Goal: Task Accomplishment & Management: Use online tool/utility

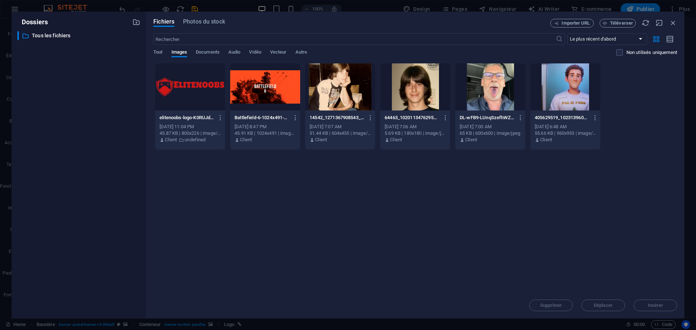
select select "px"
click at [621, 21] on span "Téléverser" at bounding box center [621, 23] width 23 height 4
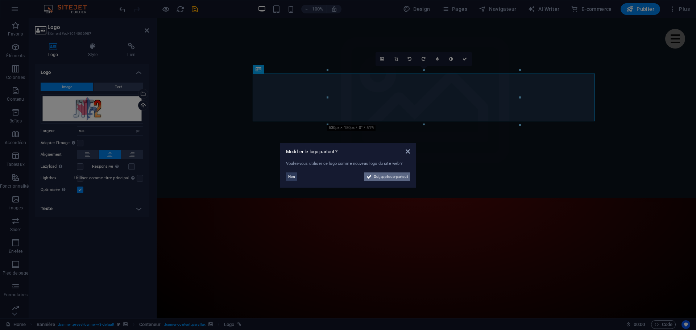
click at [384, 176] on span "Oui, appliquer partout" at bounding box center [391, 177] width 34 height 9
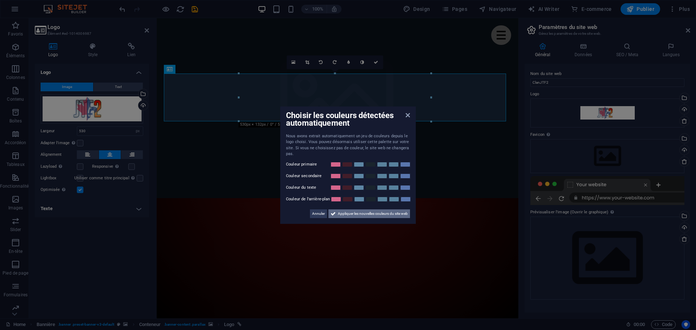
click at [373, 212] on span "Appliquer les nouvelles couleurs du site web" at bounding box center [373, 214] width 70 height 9
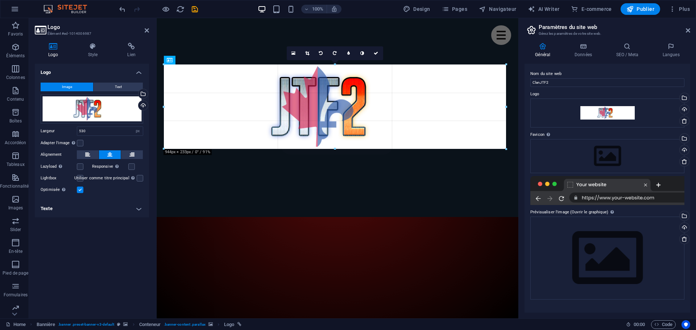
drag, startPoint x: 431, startPoint y: 97, endPoint x: 583, endPoint y: 96, distance: 152.3
type input "944"
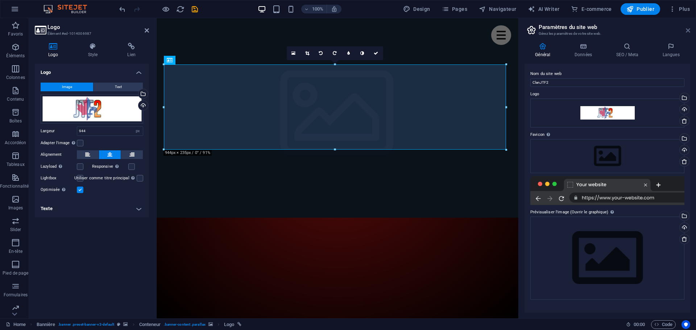
click at [690, 31] on icon at bounding box center [688, 31] width 4 height 6
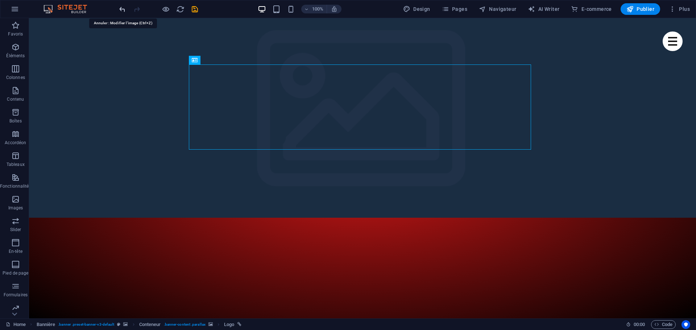
click at [123, 11] on icon "undo" at bounding box center [122, 9] width 8 height 8
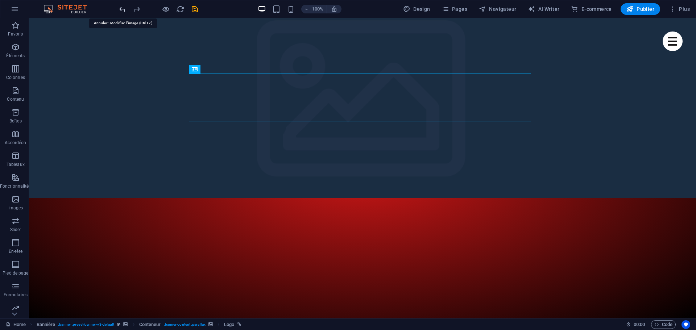
click at [123, 11] on icon "undo" at bounding box center [122, 9] width 8 height 8
click at [138, 9] on icon "redo" at bounding box center [137, 9] width 8 height 8
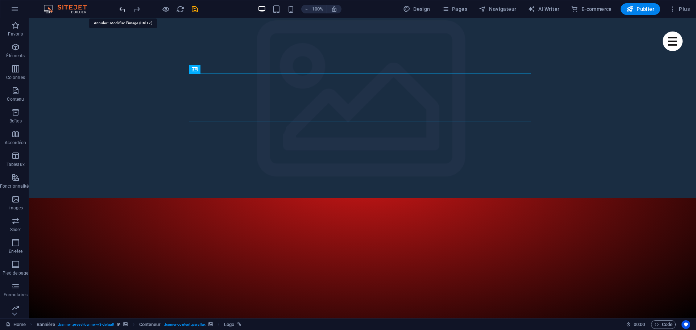
click at [123, 8] on icon "undo" at bounding box center [122, 9] width 8 height 8
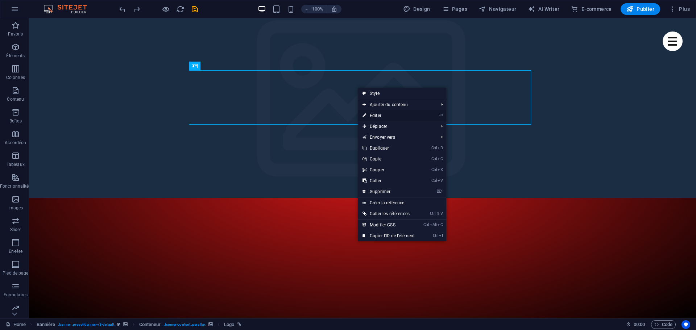
drag, startPoint x: 220, startPoint y: 95, endPoint x: 377, endPoint y: 113, distance: 158.0
click at [377, 113] on link "⏎ Éditer" at bounding box center [388, 115] width 61 height 11
select select "px"
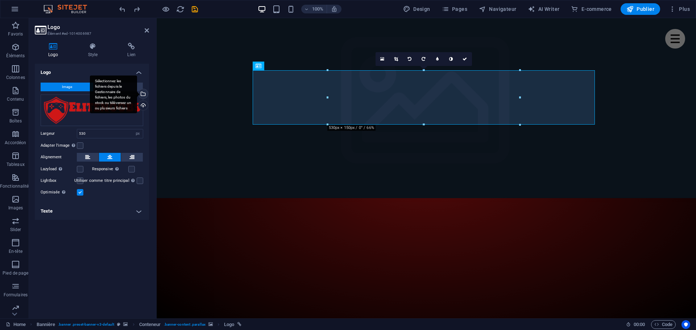
click at [144, 94] on div "Sélectionnez les fichiers depuis le Gestionnaire de fichiers, les photos du sto…" at bounding box center [142, 94] width 11 height 11
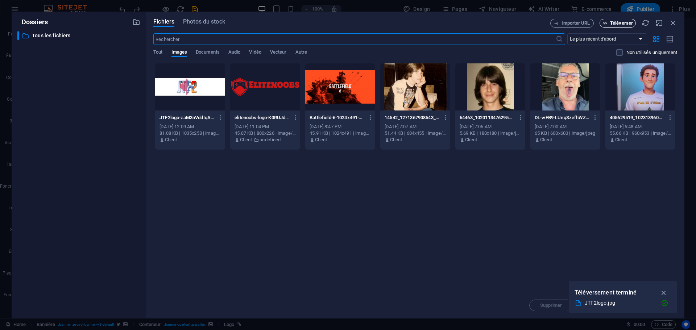
click at [615, 22] on span "Téléverser" at bounding box center [621, 23] width 23 height 4
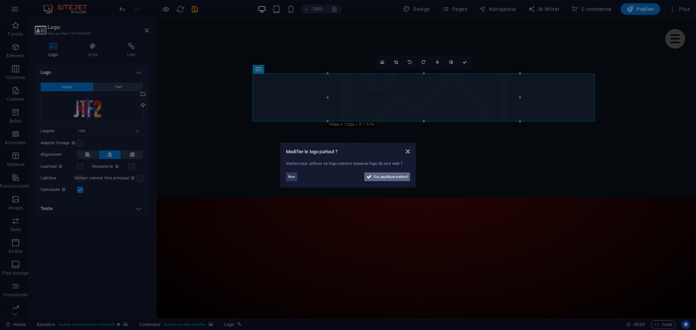
click at [388, 178] on span "Oui, appliquer partout" at bounding box center [391, 177] width 34 height 9
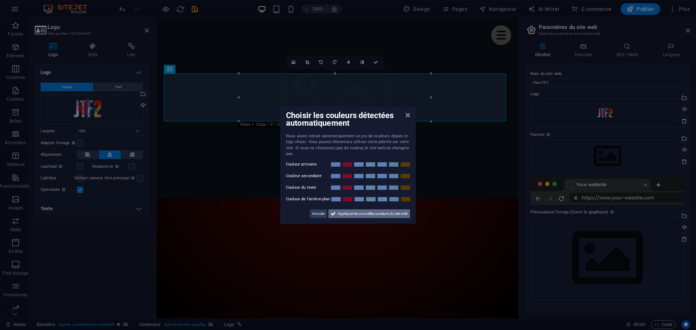
drag, startPoint x: 338, startPoint y: 214, endPoint x: 182, endPoint y: 195, distance: 157.0
click at [338, 214] on span "Appliquer les nouvelles couleurs du site web" at bounding box center [373, 214] width 70 height 9
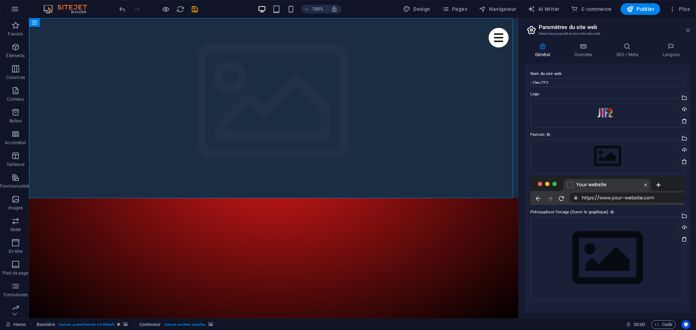
drag, startPoint x: 687, startPoint y: 29, endPoint x: 631, endPoint y: 20, distance: 57.6
click at [687, 29] on icon at bounding box center [688, 31] width 4 height 6
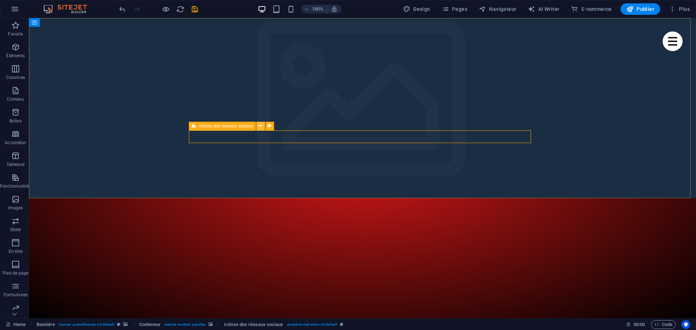
click at [259, 125] on icon at bounding box center [261, 126] width 4 height 8
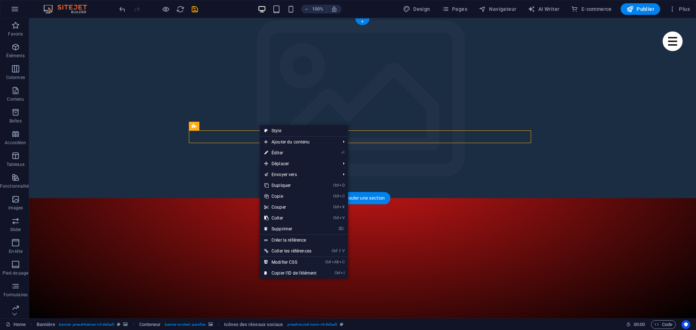
click at [128, 198] on div at bounding box center [362, 312] width 667 height 228
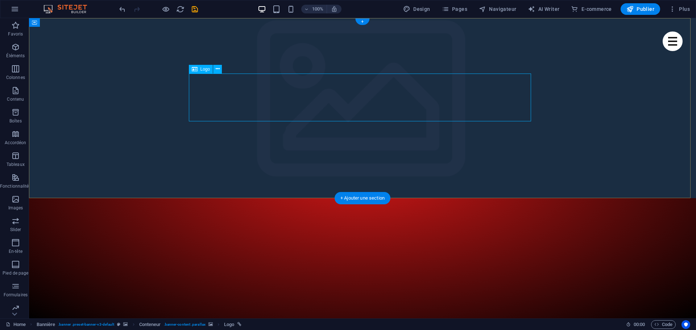
select select "px"
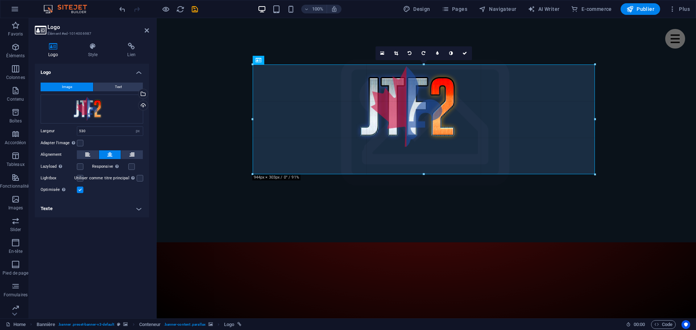
drag, startPoint x: 328, startPoint y: 98, endPoint x: 11, endPoint y: 66, distance: 319.5
type input "944"
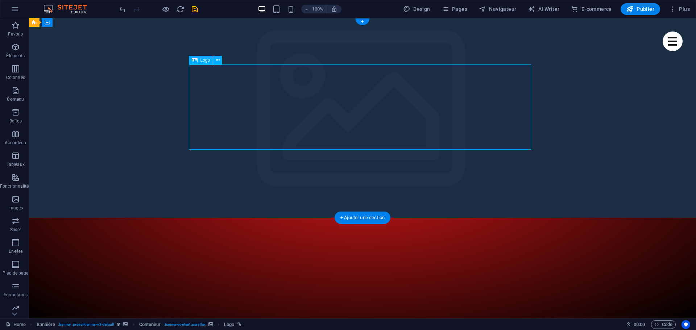
select select "px"
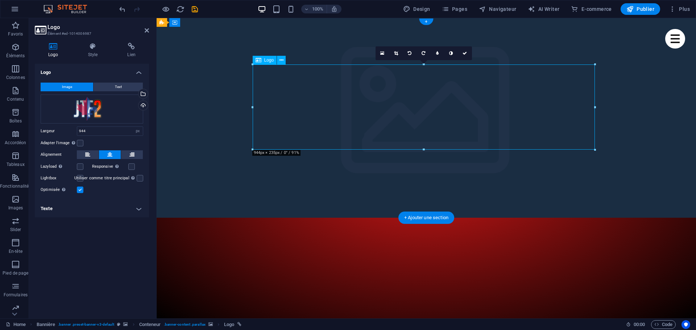
drag, startPoint x: 390, startPoint y: 105, endPoint x: 366, endPoint y: 104, distance: 24.7
drag, startPoint x: 410, startPoint y: 108, endPoint x: 456, endPoint y: 111, distance: 45.8
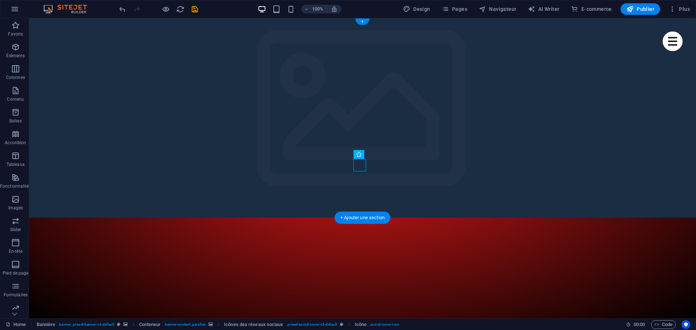
drag, startPoint x: 296, startPoint y: 167, endPoint x: 471, endPoint y: 168, distance: 175.1
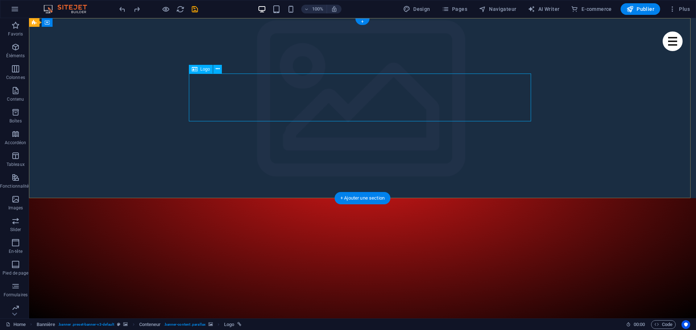
select select "px"
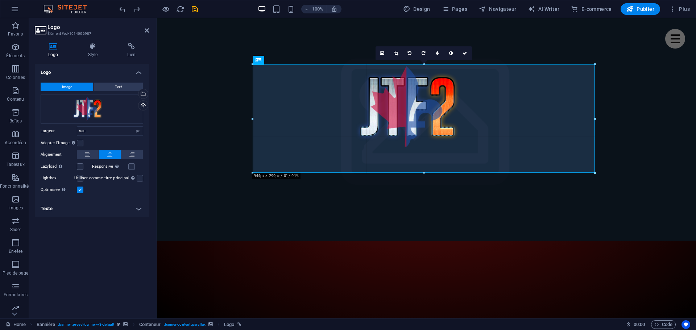
drag, startPoint x: 520, startPoint y: 98, endPoint x: 514, endPoint y: 136, distance: 38.6
type input "944"
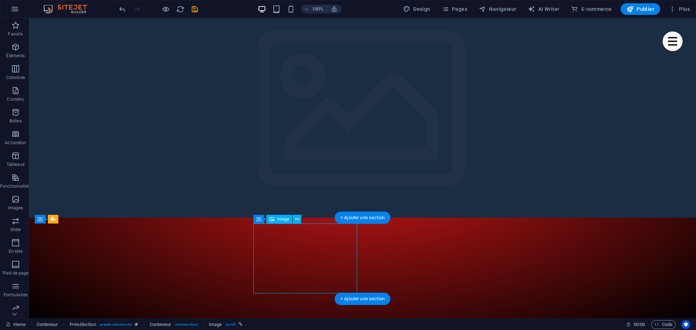
select select "%"
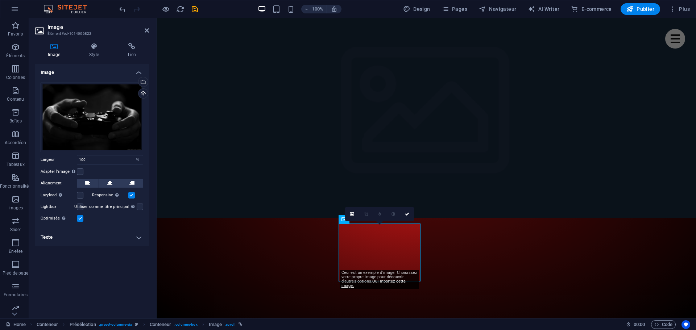
click at [82, 233] on h4 "Texte" at bounding box center [92, 237] width 114 height 17
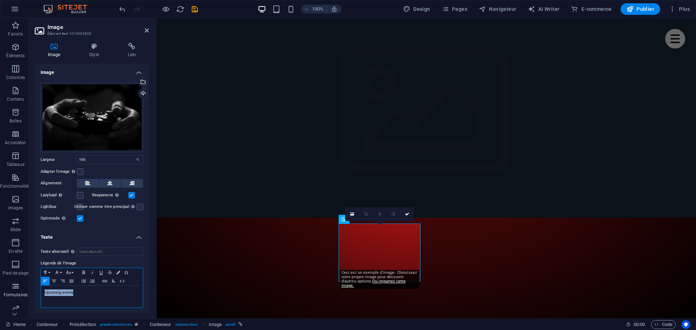
drag, startPoint x: 83, startPoint y: 291, endPoint x: 26, endPoint y: 297, distance: 57.2
click at [26, 297] on section "Favoris Éléments Colonnes Contenu Boîtes Accordéon Tableaux Fonctionnalités Ima…" at bounding box center [348, 168] width 696 height 301
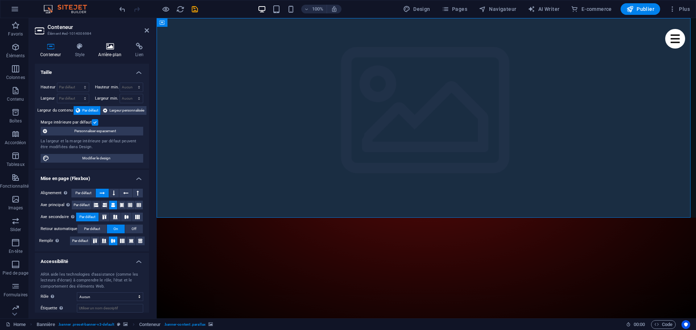
click at [106, 53] on h4 "Arrière-plan" at bounding box center [111, 50] width 37 height 15
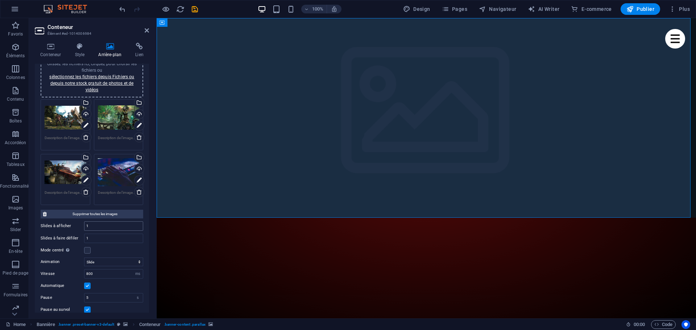
scroll to position [73, 0]
click at [69, 117] on div "Glissez les fichiers ici, cliquez pour choisir les fichiers ou sélectionnez les…" at bounding box center [66, 117] width 42 height 29
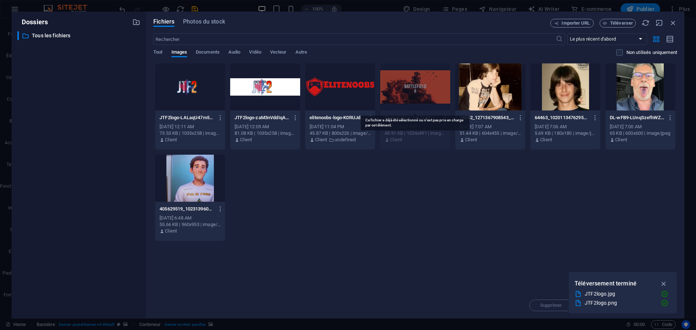
click at [409, 88] on div at bounding box center [415, 86] width 70 height 47
click at [429, 93] on div at bounding box center [415, 86] width 70 height 47
click at [452, 220] on div "JTF2logo-LALaqU47m5CMuhgd07nBBQ.png JTF2logo-LALaqU47m5CMuhgd07nBBQ.png [DATE] …" at bounding box center [415, 152] width 524 height 178
click at [666, 281] on icon "button" at bounding box center [664, 284] width 8 height 8
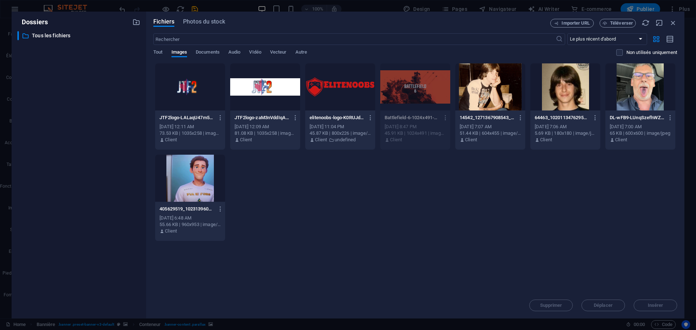
drag, startPoint x: 317, startPoint y: 227, endPoint x: 320, endPoint y: 221, distance: 6.3
click at [318, 224] on div "JTF2logo-LALaqU47m5CMuhgd07nBBQ.png JTF2logo-LALaqU47m5CMuhgd07nBBQ.png [DATE] …" at bounding box center [415, 152] width 524 height 178
click at [672, 21] on icon "button" at bounding box center [673, 23] width 8 height 8
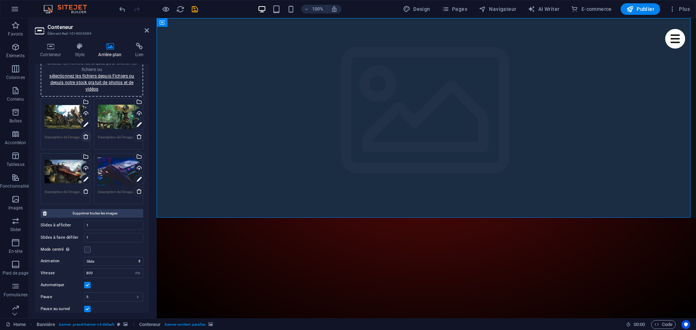
click at [84, 137] on icon at bounding box center [86, 137] width 6 height 6
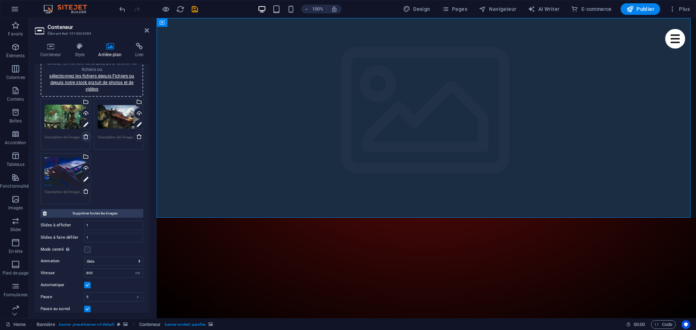
click at [85, 137] on icon at bounding box center [86, 137] width 6 height 6
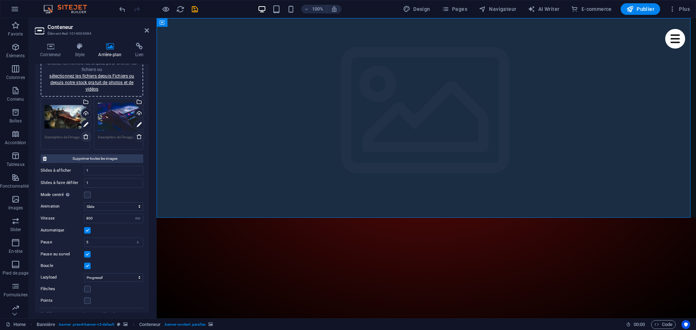
click at [85, 137] on icon at bounding box center [86, 137] width 6 height 6
click at [121, 128] on div "Glissez les fichiers ici, cliquez pour choisir les fichiers ou sélectionnez les…" at bounding box center [92, 124] width 106 height 55
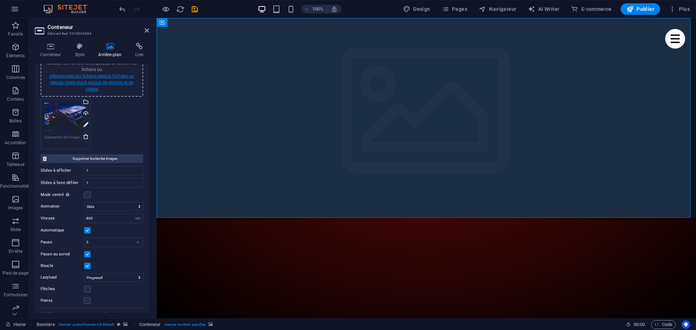
click at [103, 77] on link "sélectionnez les fichiers depuis Fichiers ou depuis notre stock gratuit de phot…" at bounding box center [91, 83] width 85 height 18
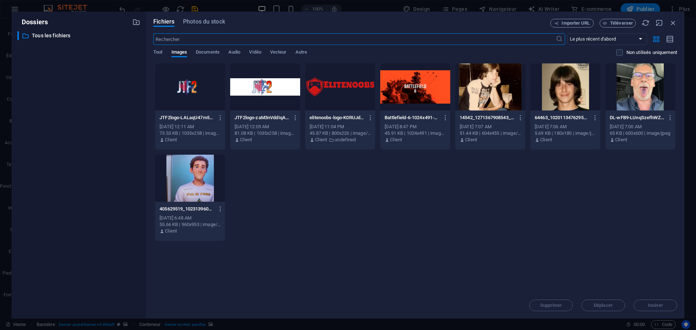
click at [406, 96] on div at bounding box center [415, 86] width 70 height 47
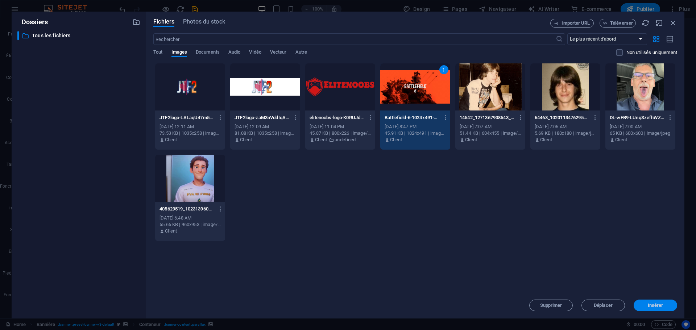
click at [661, 307] on span "Insérer" at bounding box center [656, 305] width 16 height 4
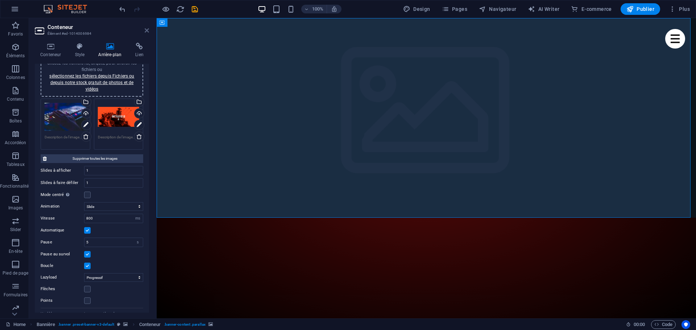
click at [147, 32] on icon at bounding box center [147, 31] width 4 height 6
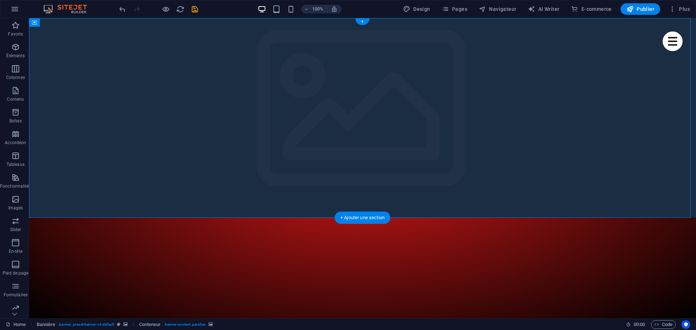
select select "ms"
select select "s"
select select "progressive"
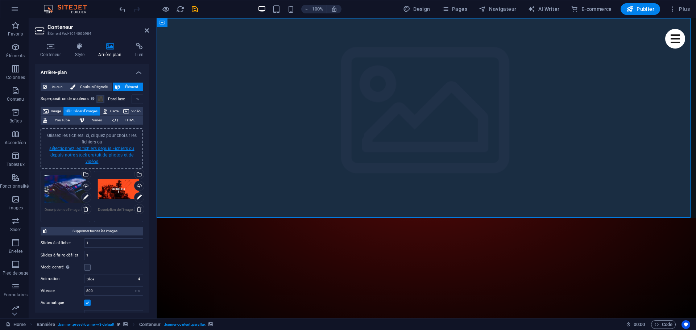
click at [92, 150] on link "sélectionnez les fichiers depuis Fichiers ou depuis notre stock gratuit de phot…" at bounding box center [91, 155] width 85 height 18
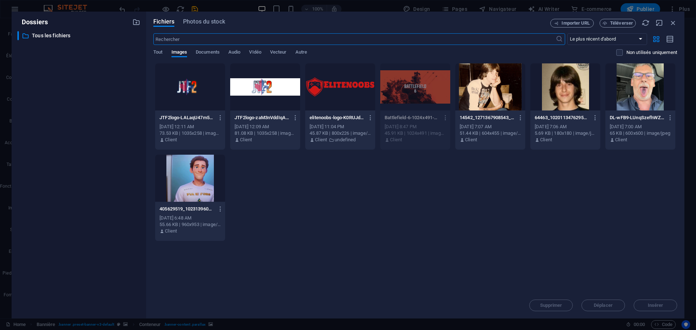
click at [382, 212] on div "JTF2logo-LALaqU47m5CMuhgd07nBBQ.png JTF2logo-LALaqU47m5CMuhgd07nBBQ.png [DATE] …" at bounding box center [415, 152] width 524 height 178
click at [675, 22] on icon "button" at bounding box center [673, 23] width 8 height 8
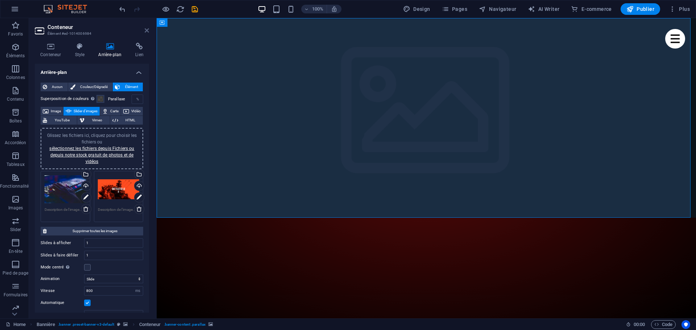
click at [146, 30] on icon at bounding box center [147, 31] width 4 height 6
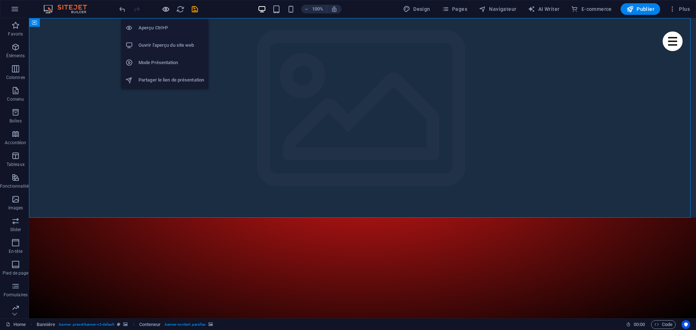
click at [166, 11] on icon "button" at bounding box center [166, 9] width 8 height 8
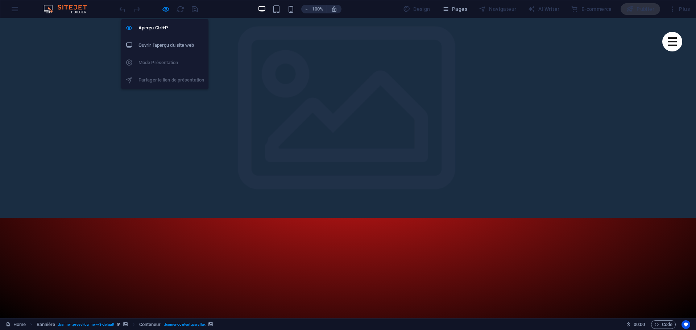
click at [162, 46] on h6 "Ouvrir l'aperçu du site web" at bounding box center [171, 45] width 66 height 9
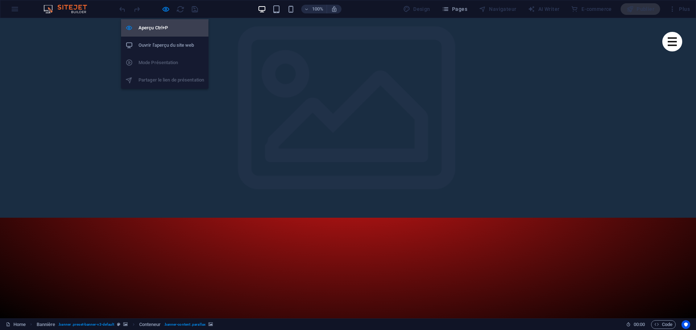
click at [163, 29] on h6 "Aperçu Ctrl+P" at bounding box center [171, 28] width 66 height 9
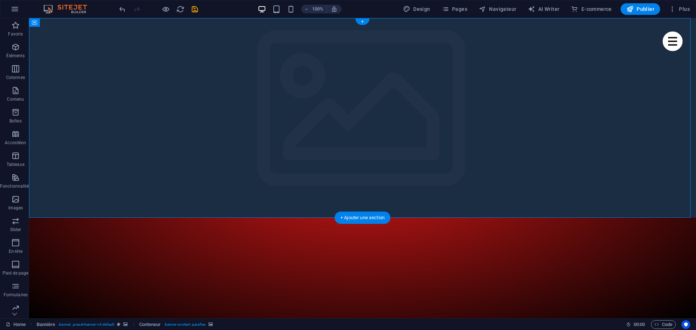
click at [195, 9] on icon "save" at bounding box center [195, 9] width 8 height 8
checkbox input "false"
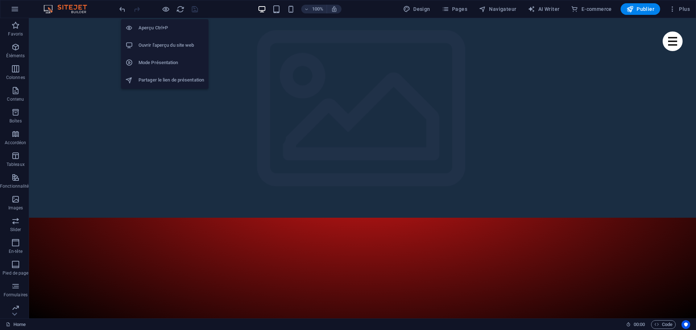
click at [169, 46] on h6 "Ouvrir l'aperçu du site web" at bounding box center [171, 45] width 66 height 9
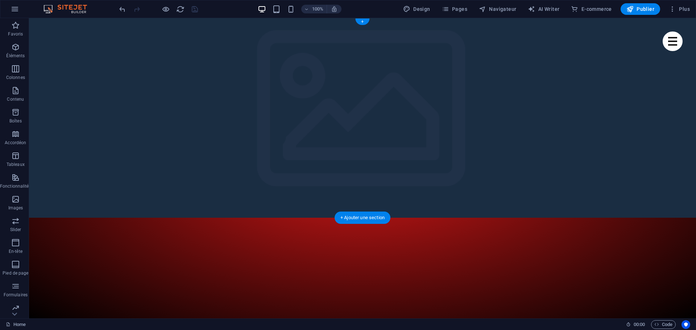
select select "ms"
select select "s"
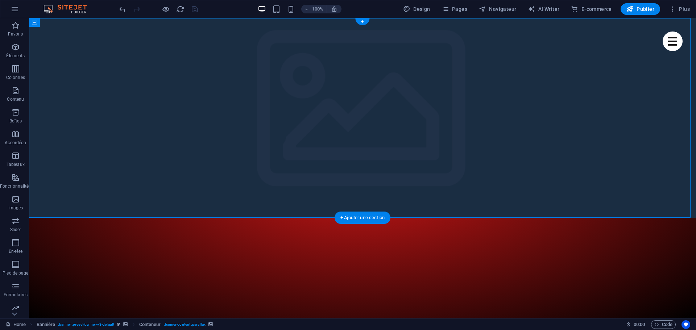
select select "progressive"
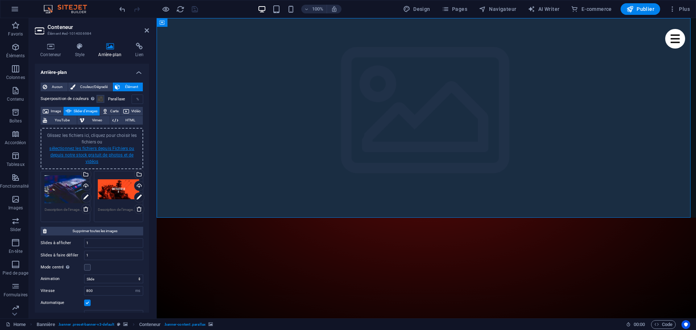
click at [99, 150] on link "sélectionnez les fichiers depuis Fichiers ou depuis notre stock gratuit de phot…" at bounding box center [91, 155] width 85 height 18
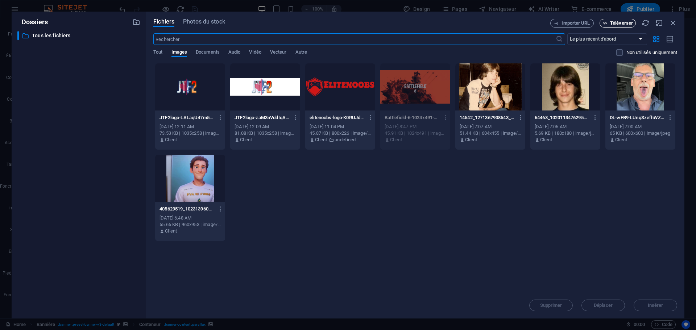
click at [614, 23] on span "Téléverser" at bounding box center [621, 23] width 23 height 4
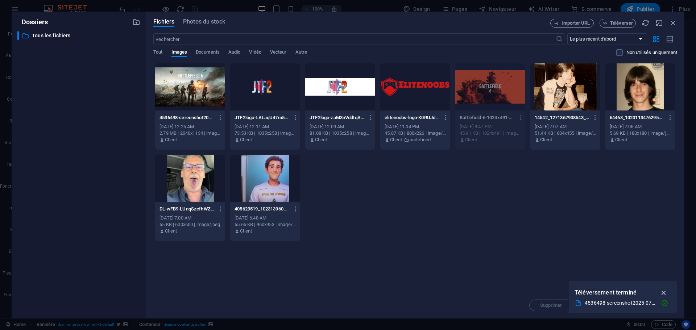
click at [665, 293] on icon "button" at bounding box center [664, 293] width 8 height 8
click at [186, 84] on div at bounding box center [190, 86] width 70 height 47
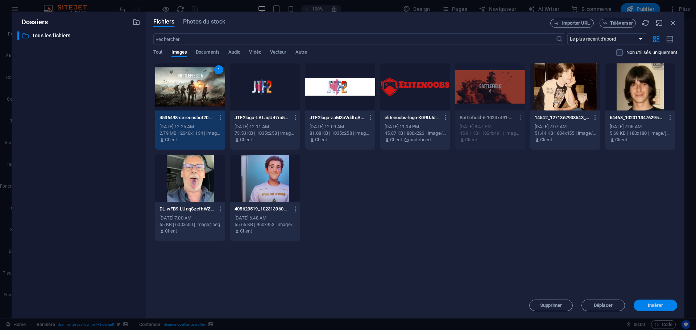
click at [648, 305] on span "Insérer" at bounding box center [656, 305] width 16 height 4
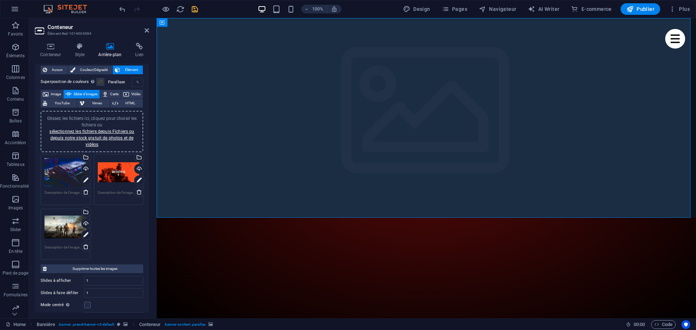
scroll to position [0, 0]
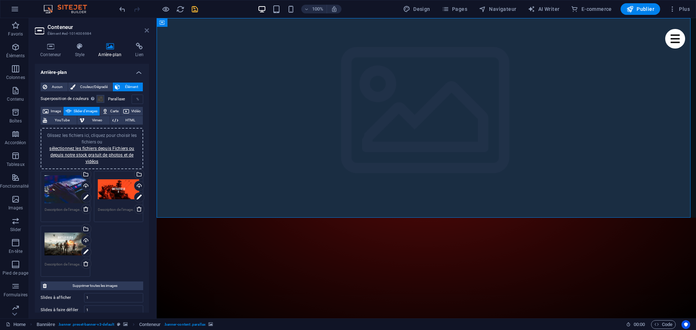
click at [147, 32] on icon at bounding box center [147, 31] width 4 height 6
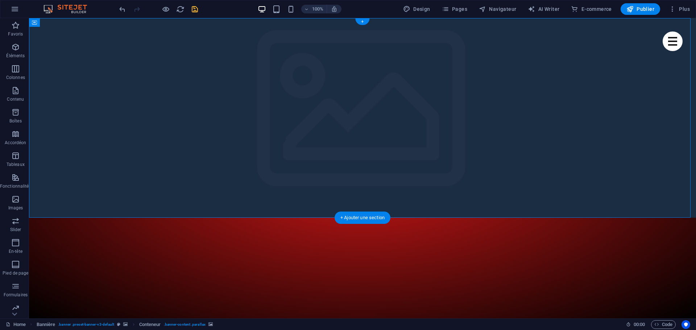
select select "ms"
select select "s"
select select "progressive"
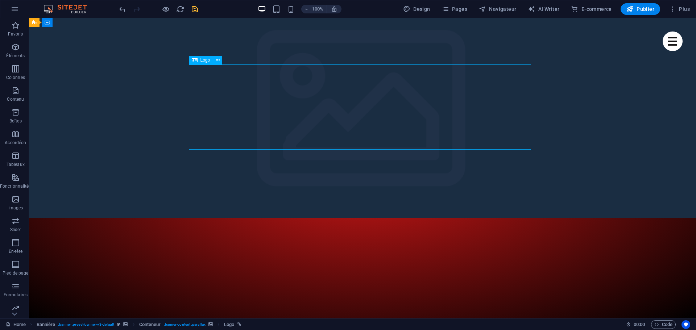
drag, startPoint x: 282, startPoint y: 104, endPoint x: 440, endPoint y: 107, distance: 157.7
drag, startPoint x: 354, startPoint y: 114, endPoint x: 393, endPoint y: 116, distance: 39.9
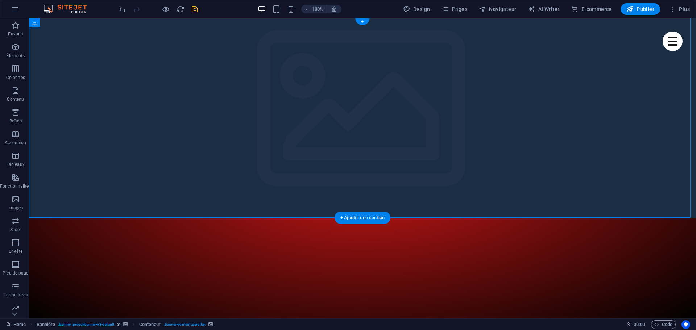
select select "ms"
select select "s"
select select "progressive"
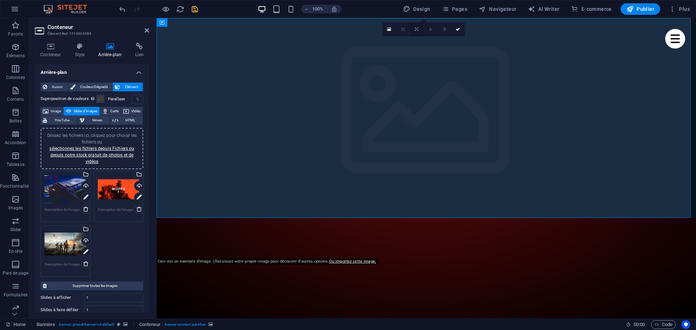
click at [417, 29] on icon at bounding box center [417, 29] width 4 height 4
click at [429, 40] on icon at bounding box center [430, 40] width 3 height 4
click at [417, 31] on icon at bounding box center [416, 29] width 3 height 4
click at [419, 42] on link at bounding box center [417, 41] width 14 height 14
click at [419, 28] on link at bounding box center [417, 29] width 14 height 14
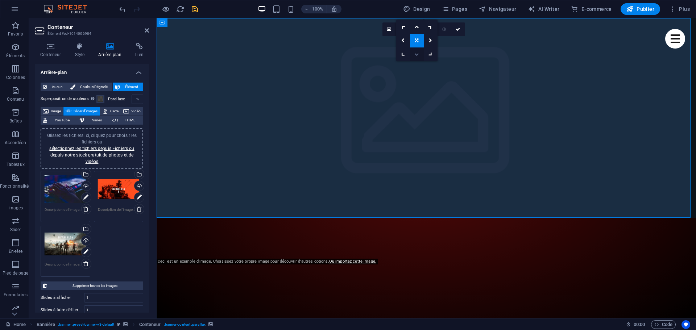
click at [419, 54] on link at bounding box center [417, 54] width 14 height 14
drag, startPoint x: 417, startPoint y: 62, endPoint x: 418, endPoint y: 57, distance: 4.8
click at [415, 32] on link at bounding box center [417, 29] width 14 height 14
click at [417, 55] on icon at bounding box center [416, 54] width 4 height 4
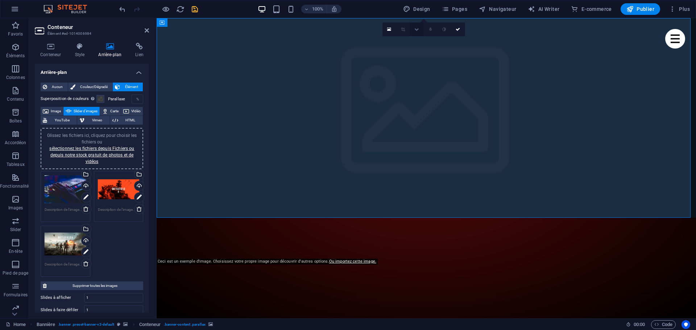
click at [417, 29] on icon at bounding box center [416, 29] width 4 height 4
click at [417, 38] on link at bounding box center [417, 41] width 14 height 14
click at [418, 29] on icon at bounding box center [417, 29] width 4 height 4
click at [417, 25] on icon at bounding box center [416, 27] width 4 height 4
click at [417, 28] on icon at bounding box center [416, 29] width 4 height 4
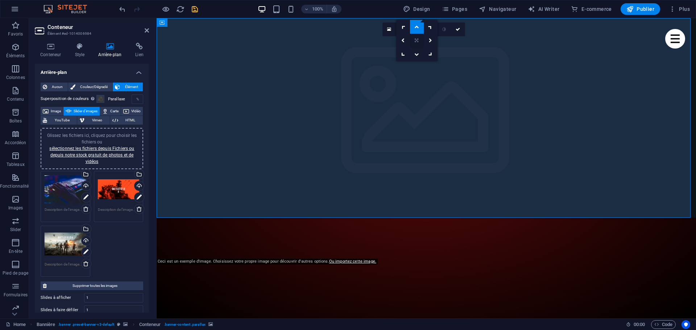
click at [418, 43] on link at bounding box center [417, 41] width 14 height 14
click at [457, 29] on icon at bounding box center [458, 29] width 4 height 4
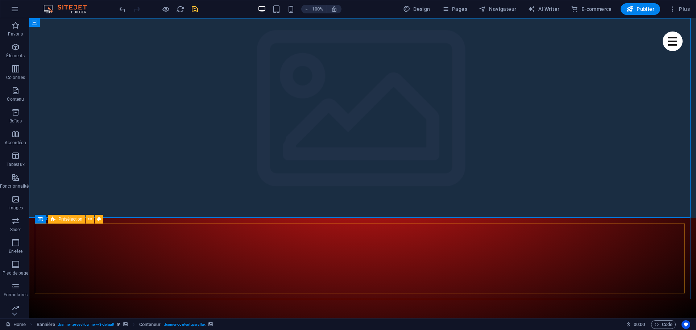
click at [67, 219] on span "Présélection" at bounding box center [70, 219] width 24 height 4
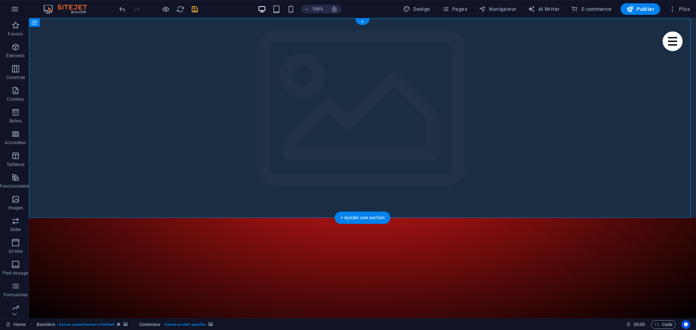
select select "ms"
select select "s"
select select "progressive"
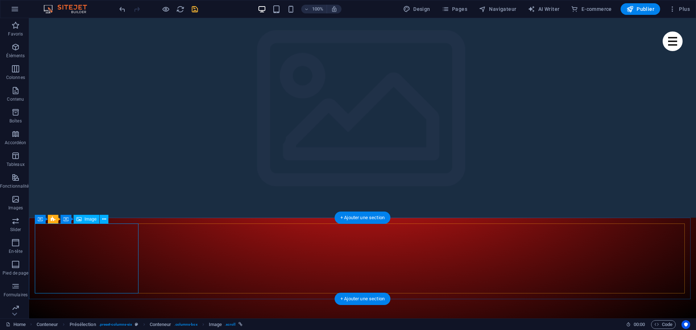
select select "%"
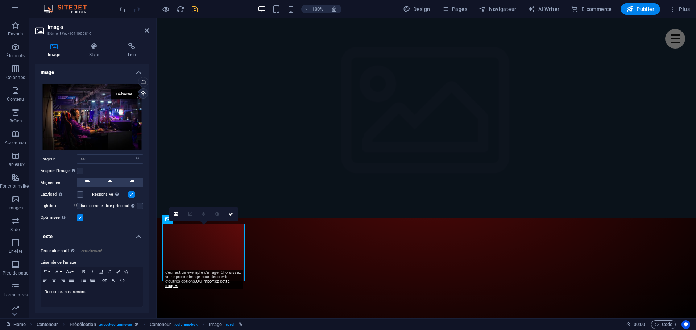
click at [144, 94] on div "Téléverser" at bounding box center [142, 94] width 11 height 11
click at [143, 83] on div "Sélectionnez les fichiers depuis le Gestionnaire de fichiers, les photos du sto…" at bounding box center [142, 82] width 11 height 11
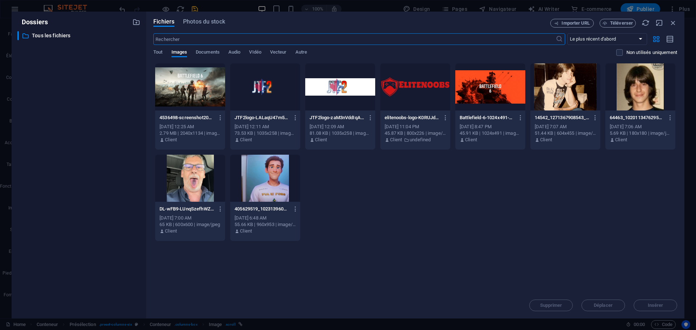
click at [422, 234] on div "4536498-screenshot2025-07-22at1.12.43pm-82lMrdAMddJve-8DtX4xSw.png 4536498-scre…" at bounding box center [415, 152] width 524 height 178
drag, startPoint x: 677, startPoint y: 23, endPoint x: 510, endPoint y: 20, distance: 166.8
click at [677, 23] on icon "button" at bounding box center [673, 23] width 8 height 8
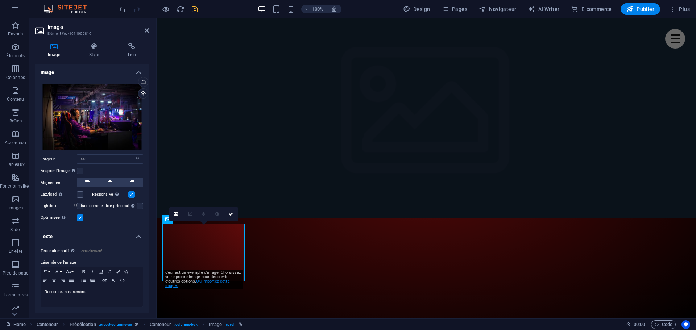
click at [209, 280] on link "Ou importez cette image." at bounding box center [197, 283] width 65 height 9
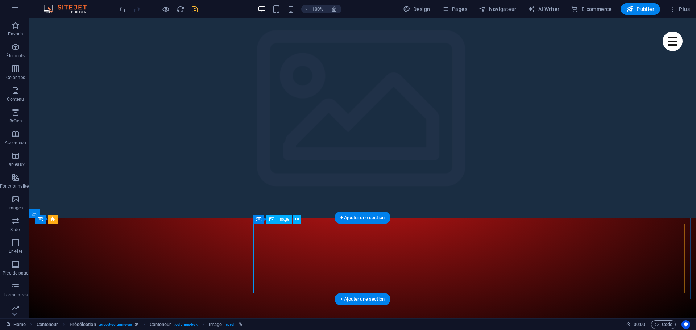
select select "%"
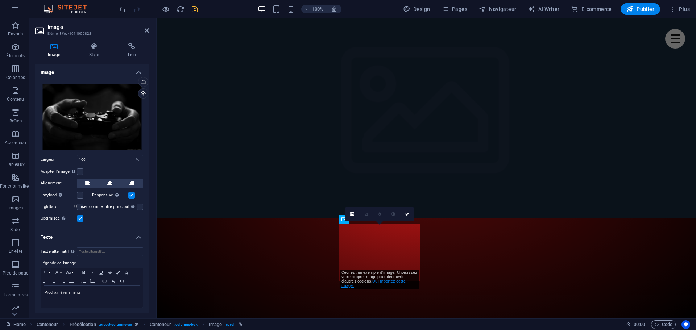
click at [389, 281] on link "Ou importez cette image." at bounding box center [374, 283] width 65 height 9
click at [423, 214] on icon at bounding box center [421, 214] width 4 height 4
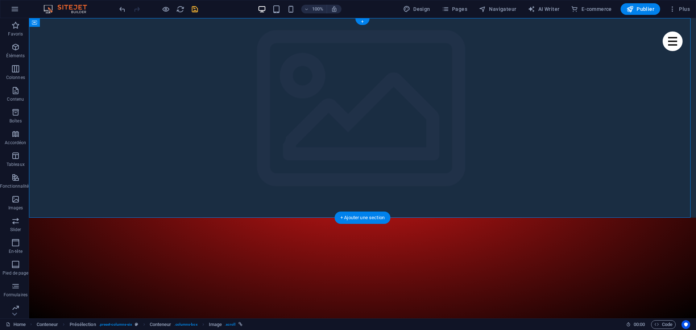
select select "ms"
select select "s"
select select "progressive"
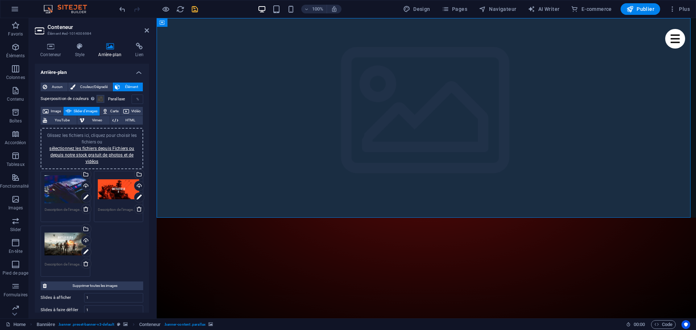
click at [126, 242] on div "Glissez les fichiers ici, cliquez pour choisir les fichiers ou sélectionnez les…" at bounding box center [92, 223] width 106 height 109
click at [104, 151] on link "sélectionnez les fichiers depuis Fichiers ou depuis notre stock gratuit de phot…" at bounding box center [91, 155] width 85 height 18
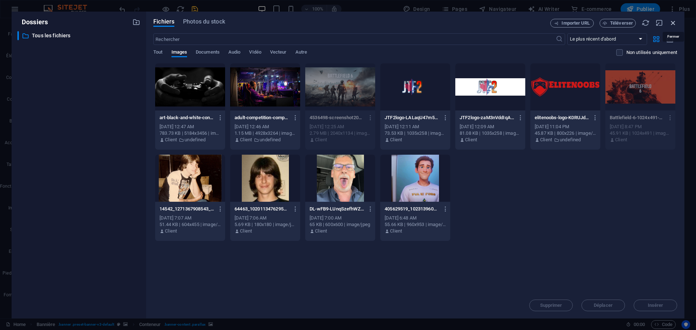
drag, startPoint x: 671, startPoint y: 22, endPoint x: 331, endPoint y: 100, distance: 348.9
click at [671, 22] on icon "button" at bounding box center [673, 23] width 8 height 8
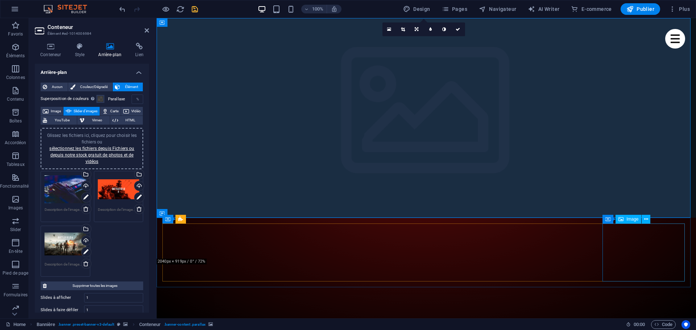
select select "%"
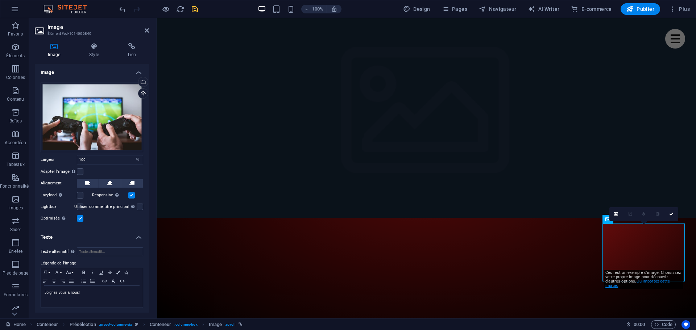
click at [657, 282] on link "Ou importez cette image." at bounding box center [637, 283] width 65 height 9
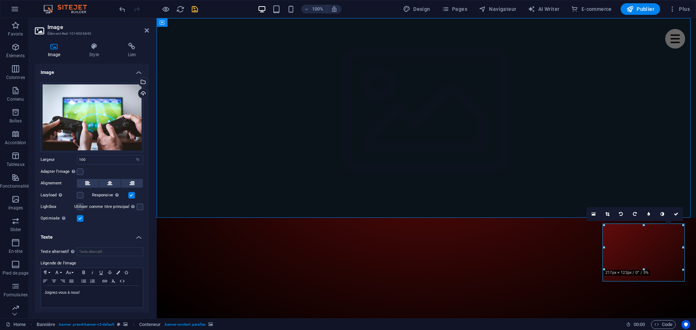
select select "ms"
select select "s"
select select "progressive"
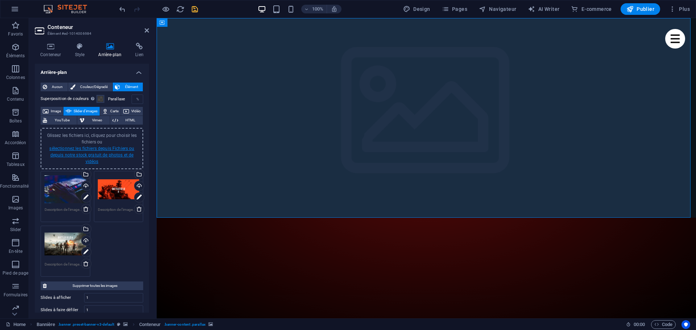
click at [91, 149] on link "sélectionnez les fichiers depuis Fichiers ou depuis notre stock gratuit de phot…" at bounding box center [91, 155] width 85 height 18
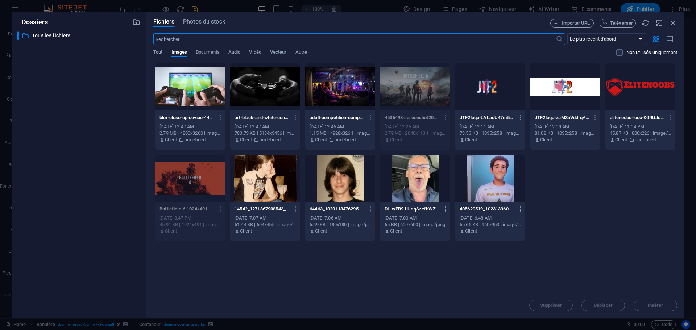
click at [338, 81] on div at bounding box center [340, 86] width 70 height 47
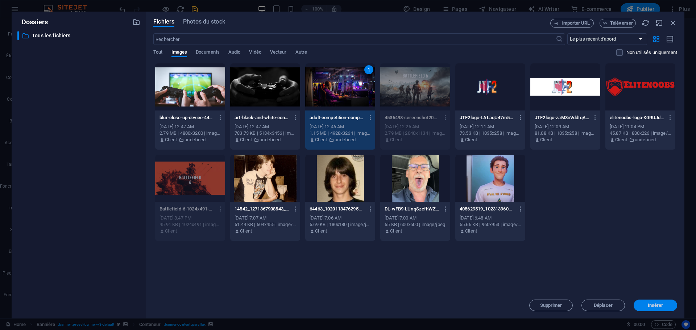
drag, startPoint x: 656, startPoint y: 304, endPoint x: 497, endPoint y: 285, distance: 159.6
click at [656, 304] on span "Insérer" at bounding box center [656, 305] width 16 height 4
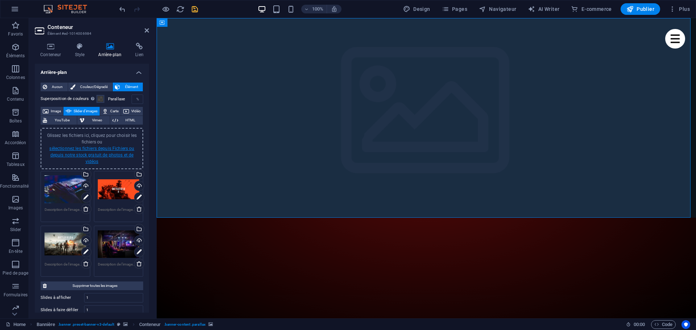
click at [111, 153] on link "sélectionnez les fichiers depuis Fichiers ou depuis notre stock gratuit de phot…" at bounding box center [91, 155] width 85 height 18
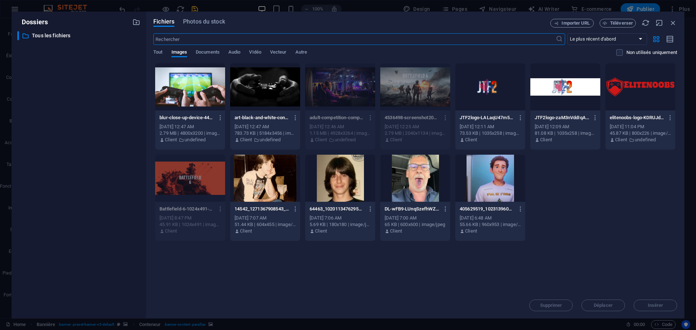
click at [272, 91] on div at bounding box center [265, 86] width 70 height 47
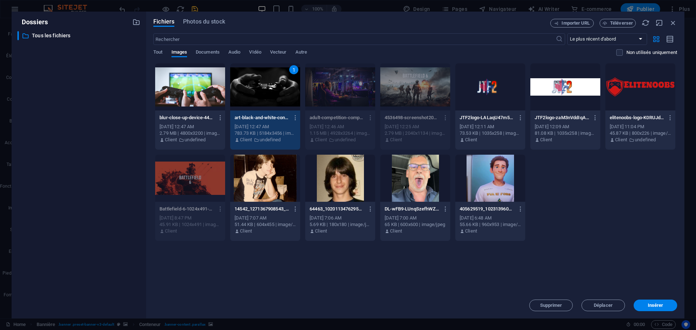
click at [272, 91] on div "1" at bounding box center [265, 86] width 70 height 47
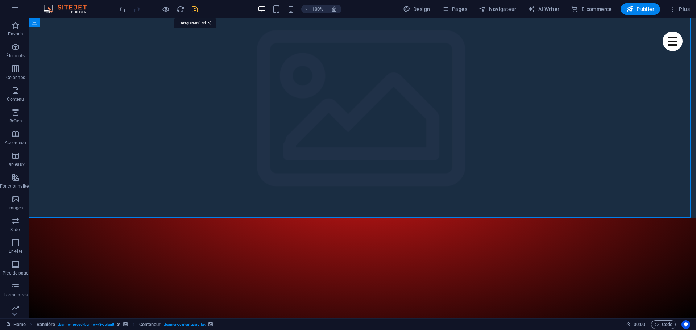
click at [193, 9] on icon "save" at bounding box center [195, 9] width 8 height 8
checkbox input "false"
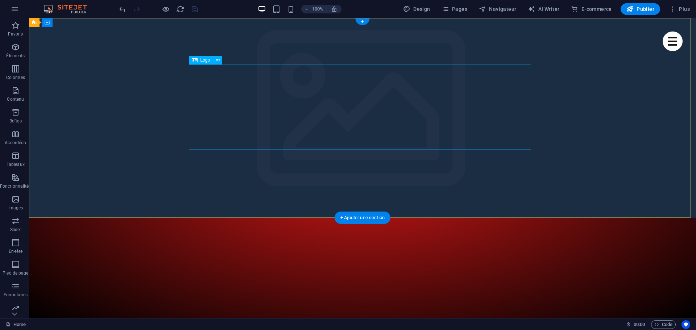
select select "px"
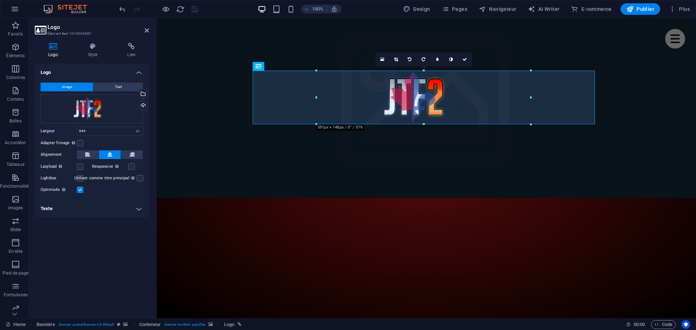
drag, startPoint x: 253, startPoint y: 107, endPoint x: 383, endPoint y: 109, distance: 129.8
click at [395, 60] on icon at bounding box center [396, 59] width 4 height 4
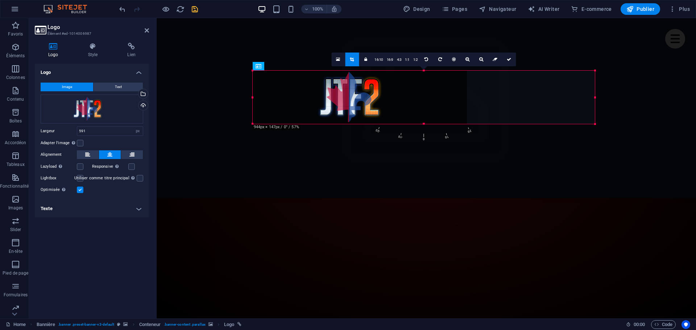
drag, startPoint x: 317, startPoint y: 98, endPoint x: 191, endPoint y: 90, distance: 126.1
click at [191, 90] on div "Glissez et déposez l'élément de votre choix pour remplacer le contenu existant.…" at bounding box center [426, 168] width 539 height 301
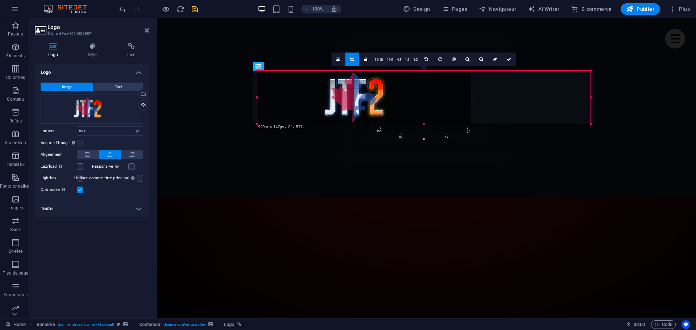
drag, startPoint x: 466, startPoint y: 98, endPoint x: 429, endPoint y: 82, distance: 39.9
click at [585, 100] on div "180 170 160 150 140 130 120 110 100 90 80 70 60 50 40 30 20 10 0 -10 -20 -30 -4…" at bounding box center [424, 97] width 334 height 53
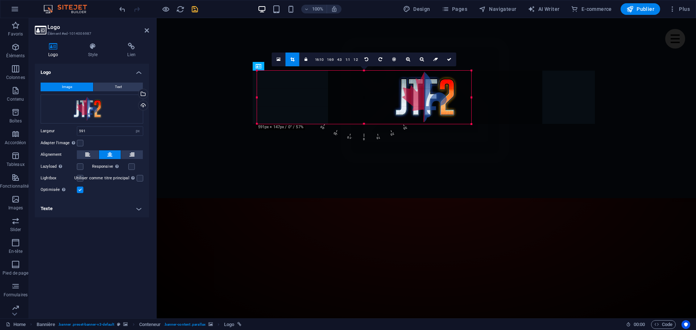
drag, startPoint x: 354, startPoint y: 97, endPoint x: 425, endPoint y: 98, distance: 71.1
click at [425, 98] on div at bounding box center [435, 97] width 214 height 53
drag, startPoint x: 409, startPoint y: 96, endPoint x: 484, endPoint y: 99, distance: 74.7
click at [484, 99] on div at bounding box center [436, 100] width 214 height 53
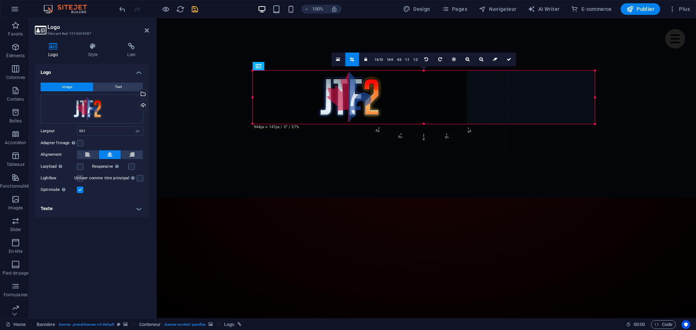
drag, startPoint x: 472, startPoint y: 100, endPoint x: 610, endPoint y: 101, distance: 137.4
click at [610, 101] on div "Glissez et déposez l'élément de votre choix pour remplacer le contenu existant.…" at bounding box center [426, 168] width 539 height 301
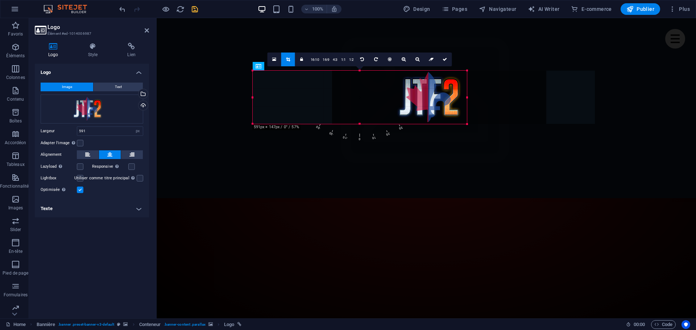
drag, startPoint x: 289, startPoint y: 96, endPoint x: 366, endPoint y: 96, distance: 77.2
click at [366, 96] on div at bounding box center [439, 97] width 214 height 53
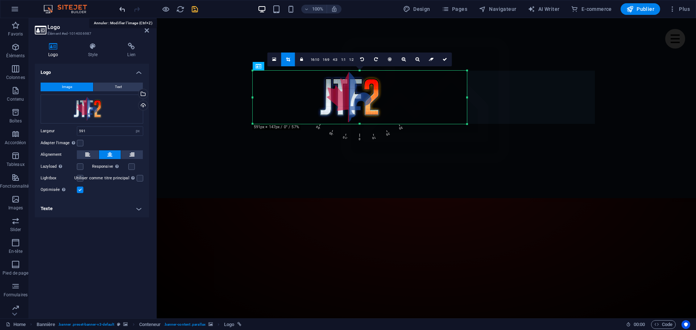
click at [120, 8] on icon "undo" at bounding box center [122, 9] width 8 height 8
type input "944"
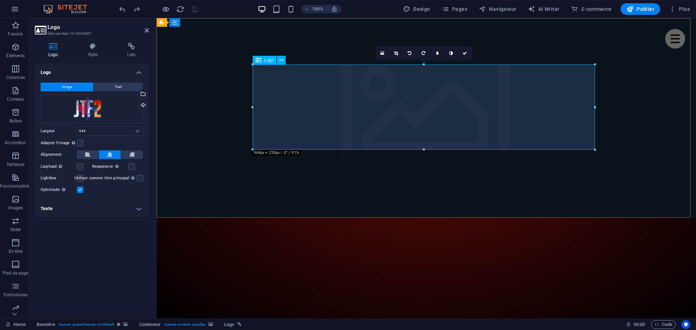
click at [397, 53] on icon at bounding box center [396, 53] width 4 height 4
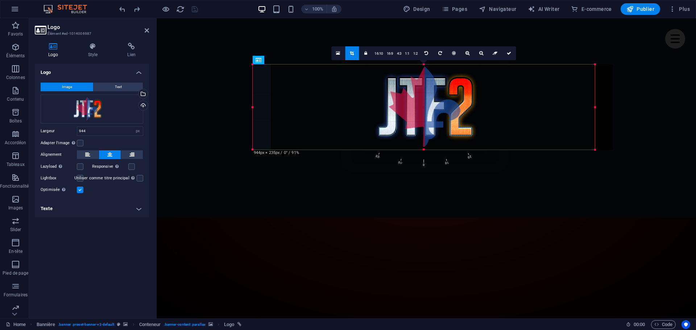
drag, startPoint x: 380, startPoint y: 108, endPoint x: 398, endPoint y: 109, distance: 18.1
click at [398, 109] on div at bounding box center [442, 107] width 342 height 85
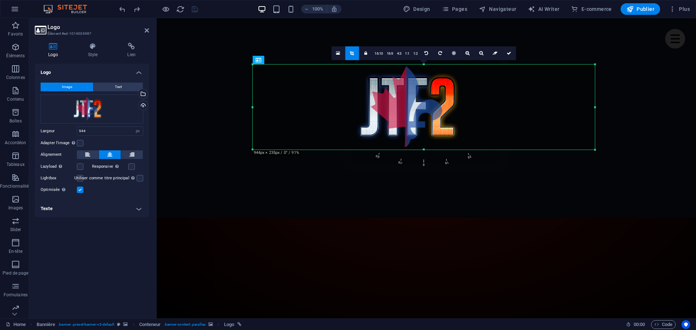
click at [399, 164] on span "-10" at bounding box center [412, 98] width 32 height 136
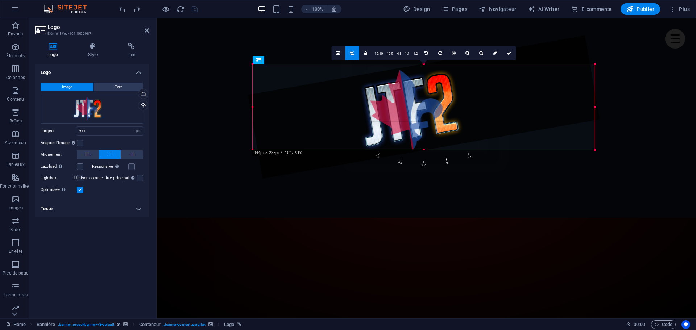
click at [426, 167] on span "-10" at bounding box center [424, 99] width 8 height 137
click at [448, 162] on span "0" at bounding box center [436, 98] width 32 height 136
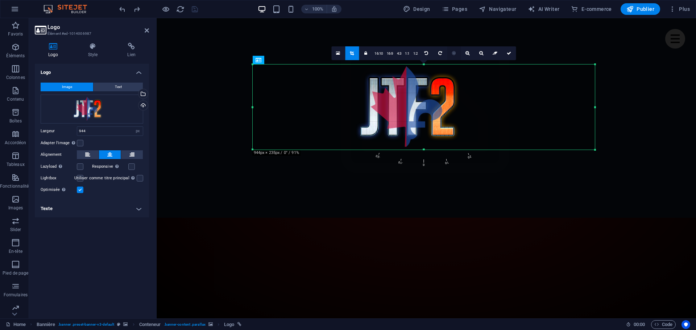
click at [455, 54] on icon at bounding box center [454, 53] width 4 height 4
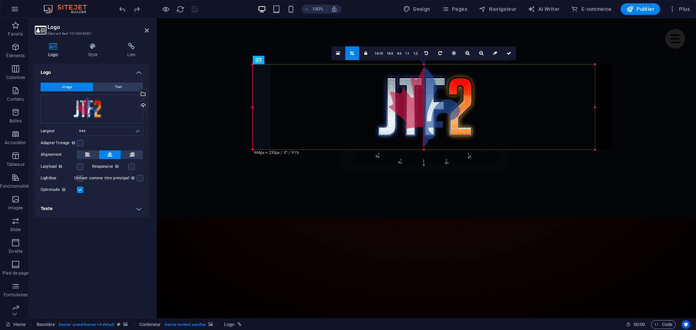
drag, startPoint x: 395, startPoint y: 109, endPoint x: 413, endPoint y: 108, distance: 17.8
click at [413, 108] on div at bounding box center [441, 107] width 342 height 85
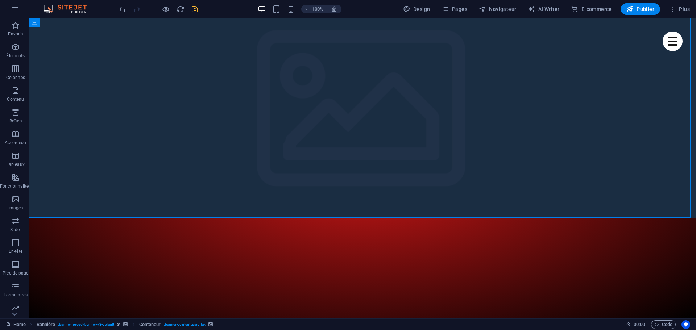
click at [197, 8] on icon "save" at bounding box center [195, 9] width 8 height 8
checkbox input "false"
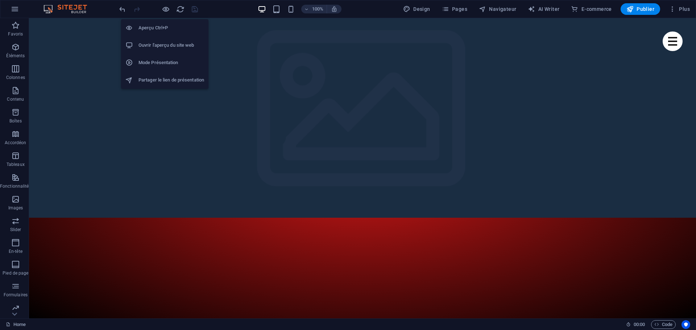
click at [160, 26] on h6 "Aperçu Ctrl+P" at bounding box center [171, 28] width 66 height 9
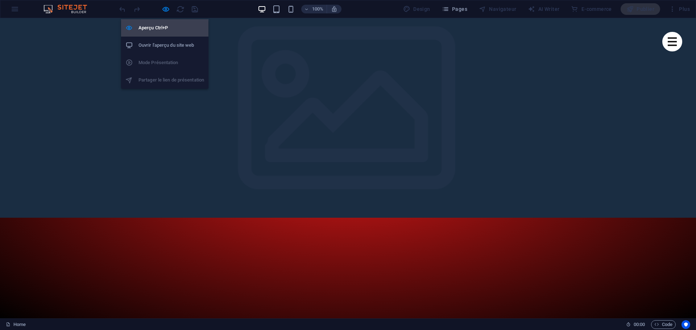
click at [158, 25] on h6 "Aperçu Ctrl+P" at bounding box center [171, 28] width 66 height 9
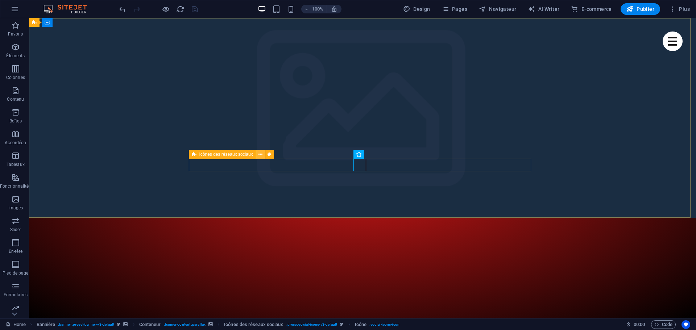
click at [260, 154] on icon at bounding box center [261, 155] width 4 height 8
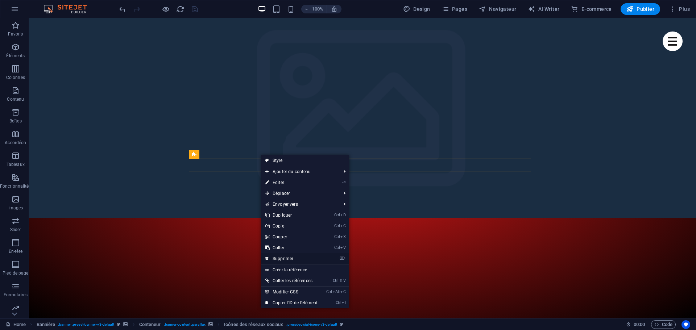
click at [295, 258] on link "⌦ Supprimer" at bounding box center [291, 258] width 61 height 11
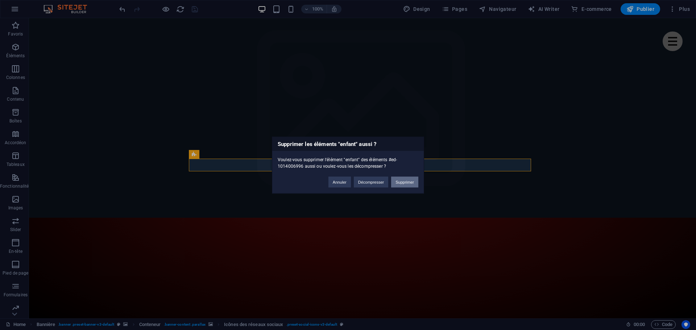
click at [410, 180] on button "Supprimer" at bounding box center [404, 182] width 27 height 11
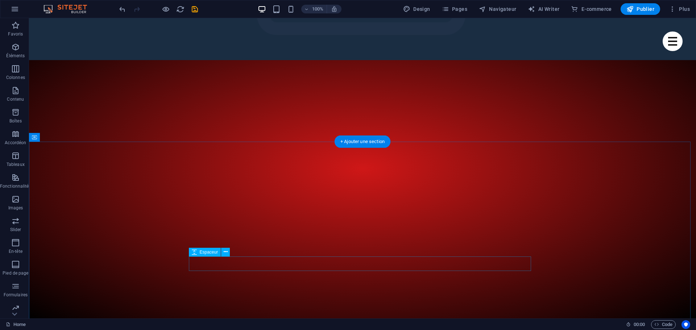
scroll to position [290, 0]
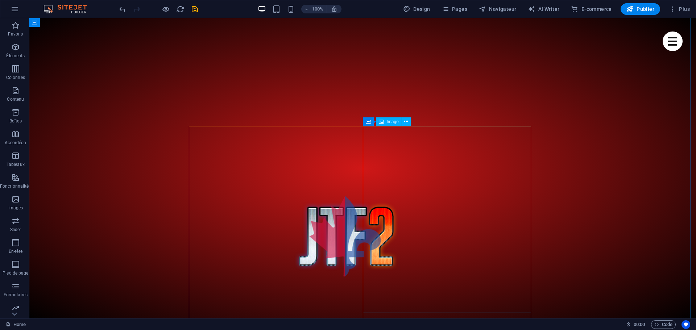
click at [392, 122] on span "Image" at bounding box center [393, 122] width 12 height 4
click at [408, 121] on icon at bounding box center [406, 122] width 4 height 8
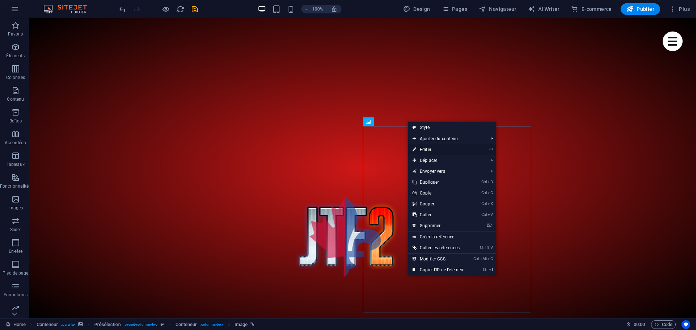
click at [431, 149] on link "⏎ Éditer" at bounding box center [438, 149] width 61 height 11
select select "%"
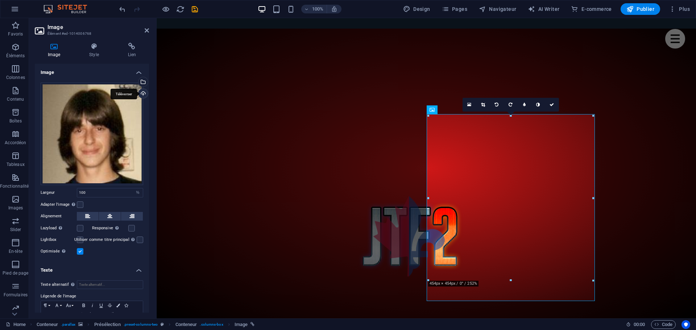
click at [141, 94] on div "Téléverser" at bounding box center [142, 94] width 11 height 11
click at [137, 80] on div "Sélectionnez les fichiers depuis le Gestionnaire de fichiers, les photos du sto…" at bounding box center [113, 82] width 47 height 38
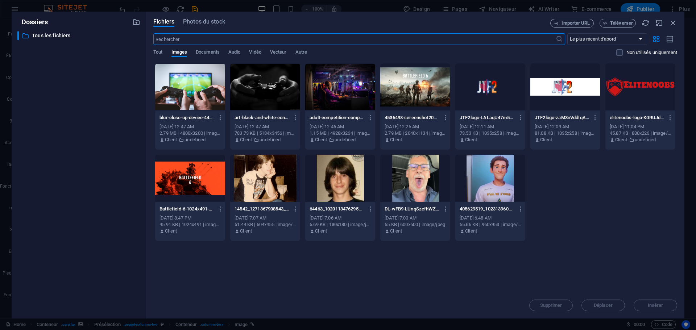
click at [416, 176] on div at bounding box center [415, 178] width 70 height 47
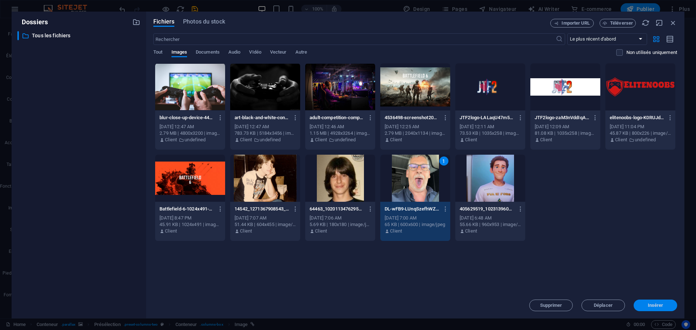
click at [658, 305] on span "Insérer" at bounding box center [656, 305] width 16 height 4
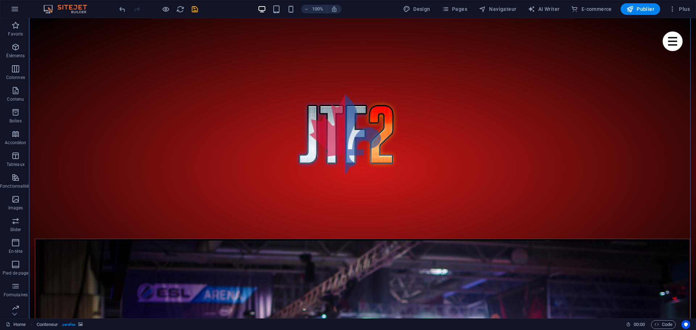
scroll to position [399, 0]
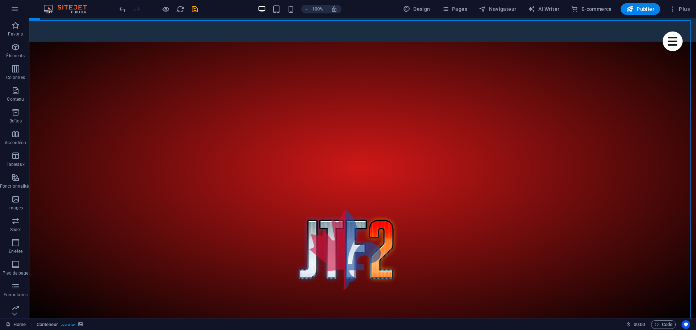
scroll to position [254, 0]
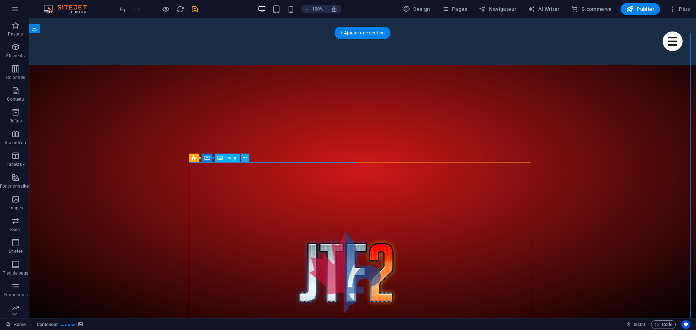
click at [228, 159] on span "Image" at bounding box center [232, 158] width 12 height 4
click at [244, 158] on icon at bounding box center [245, 158] width 4 height 8
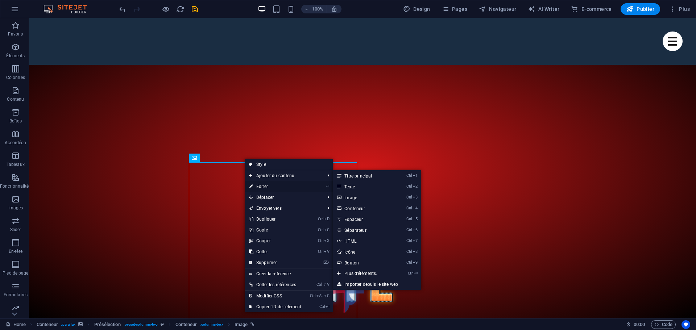
drag, startPoint x: 111, startPoint y: 165, endPoint x: 267, endPoint y: 183, distance: 157.6
click at [267, 183] on link "⏎ Éditer" at bounding box center [275, 186] width 61 height 11
select select "%"
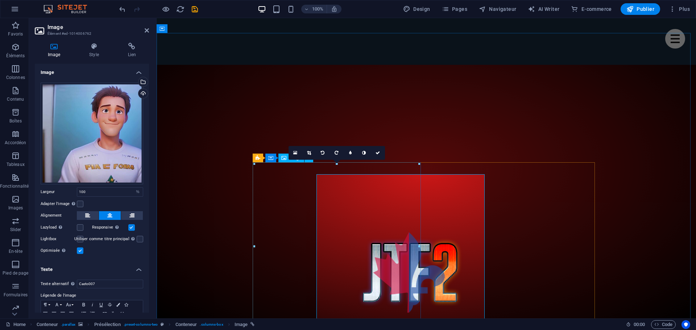
scroll to position [242, 0]
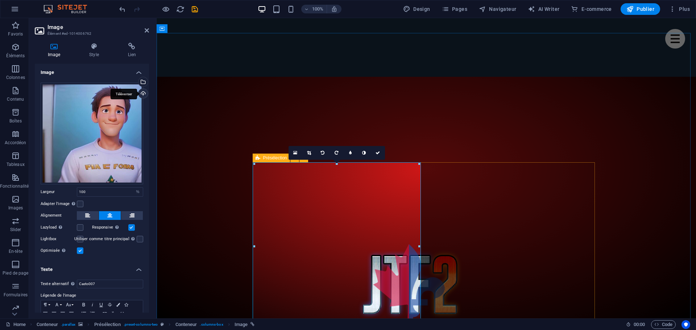
click at [141, 94] on div "Téléverser" at bounding box center [142, 94] width 11 height 11
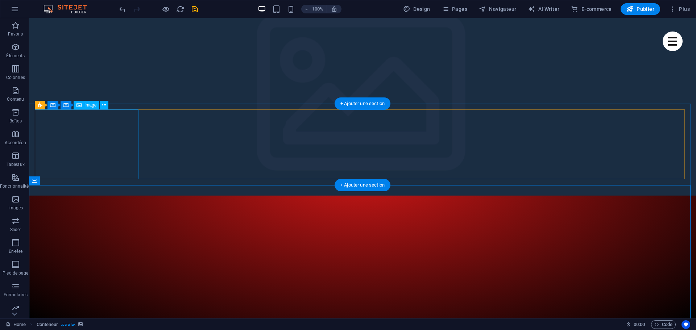
scroll to position [0, 0]
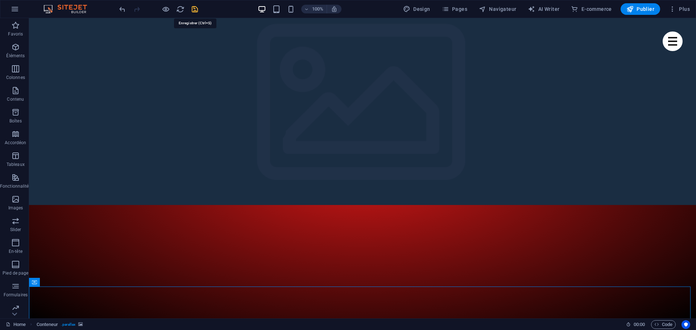
drag, startPoint x: 194, startPoint y: 10, endPoint x: 157, endPoint y: 4, distance: 37.4
click at [194, 10] on icon "save" at bounding box center [195, 9] width 8 height 8
checkbox input "false"
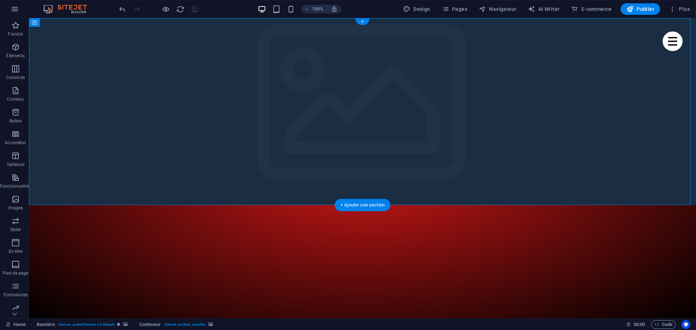
select select "ms"
select select "s"
select select "progressive"
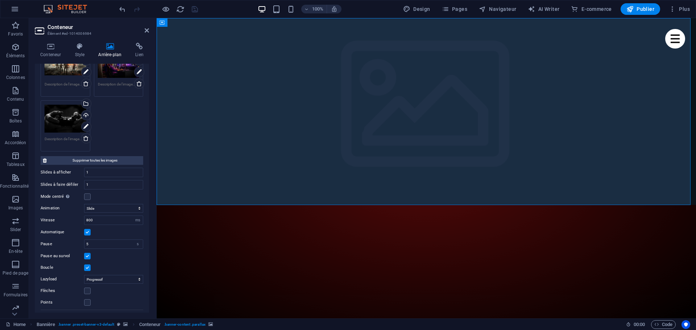
scroll to position [181, 0]
click at [87, 197] on label at bounding box center [87, 196] width 7 height 7
click at [0, 0] on input "Mode centré Permet de centrer la vue en affichant partiellement la slide précéd…" at bounding box center [0, 0] width 0 height 0
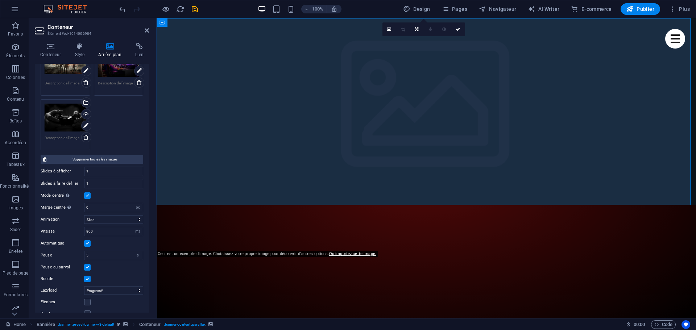
click at [88, 195] on label at bounding box center [87, 196] width 7 height 7
click at [0, 0] on input "Mode centré Permet de centrer la vue en affichant partiellement la slide précéd…" at bounding box center [0, 0] width 0 height 0
click at [87, 195] on label at bounding box center [87, 196] width 7 height 7
click at [0, 0] on input "Mode centré Permet de centrer la vue en affichant partiellement la slide précéd…" at bounding box center [0, 0] width 0 height 0
click at [87, 199] on label at bounding box center [87, 196] width 7 height 7
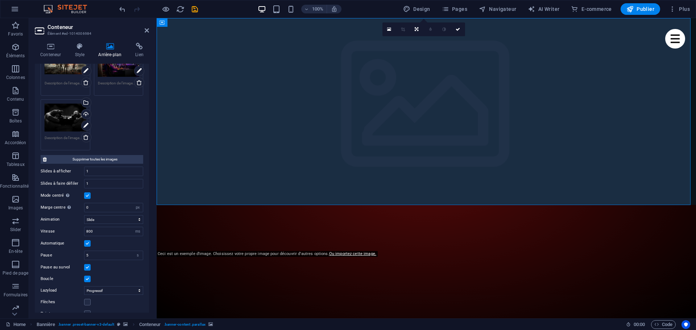
click at [0, 0] on input "Mode centré Permet de centrer la vue en affichant partiellement la slide précéd…" at bounding box center [0, 0] width 0 height 0
click at [87, 197] on label at bounding box center [87, 196] width 7 height 7
click at [0, 0] on input "Mode centré Permet de centrer la vue en affichant partiellement la slide précéd…" at bounding box center [0, 0] width 0 height 0
click at [89, 195] on label at bounding box center [87, 196] width 7 height 7
click at [0, 0] on input "Mode centré Permet de centrer la vue en affichant partiellement la slide précéd…" at bounding box center [0, 0] width 0 height 0
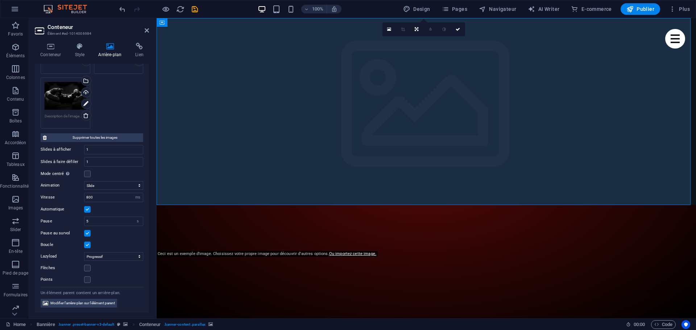
scroll to position [204, 0]
click at [88, 268] on label at bounding box center [87, 267] width 7 height 7
click at [0, 0] on input "Flèches" at bounding box center [0, 0] width 0 height 0
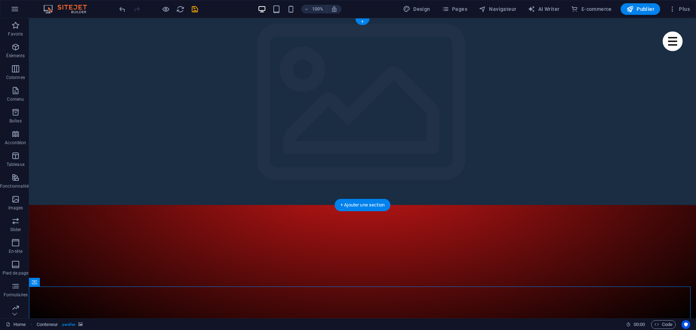
click at [29, 220] on button "button" at bounding box center [29, 220] width 0 height 0
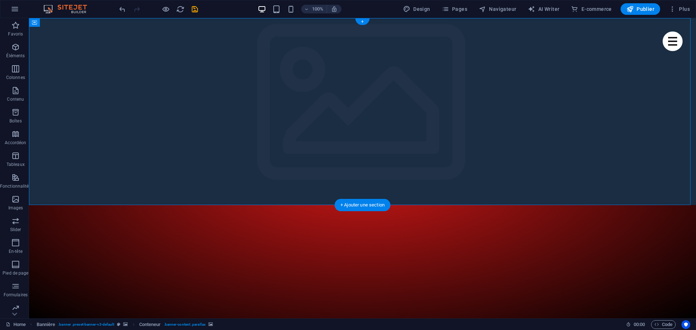
click at [29, 220] on button "button" at bounding box center [29, 220] width 0 height 0
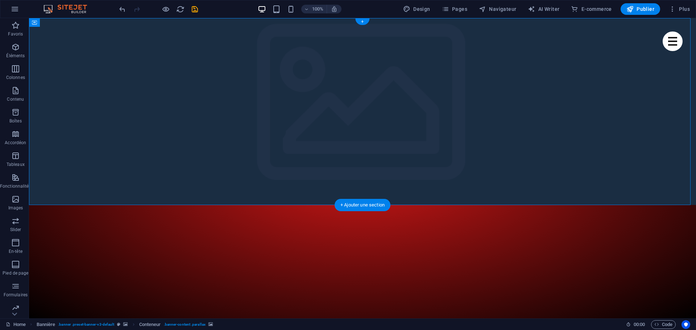
click at [29, 220] on button "button" at bounding box center [29, 220] width 0 height 0
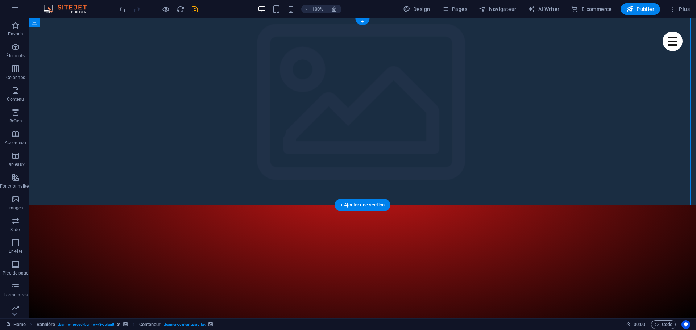
select select "ms"
select select "s"
select select "progressive"
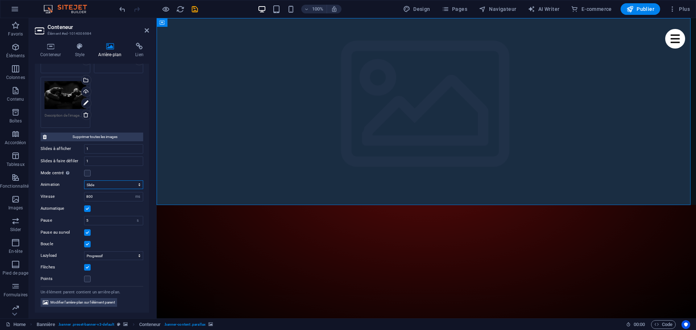
click at [123, 186] on select "Slide Fondu" at bounding box center [113, 185] width 59 height 9
select select "fade"
click at [84, 181] on select "Slide Fondu" at bounding box center [113, 185] width 59 height 9
click at [306, 214] on img "1/5" at bounding box center [424, 214] width 534 height 0
click at [221, 214] on img "1/5" at bounding box center [424, 214] width 534 height 0
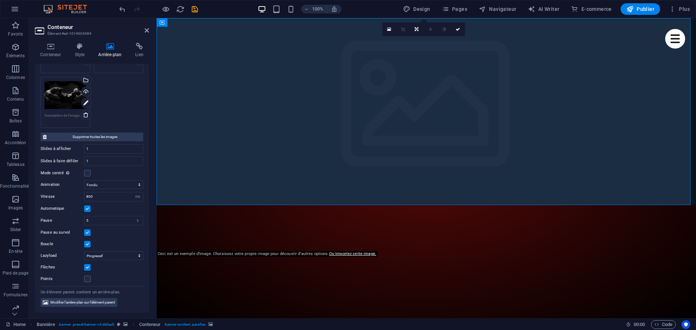
click at [221, 214] on img "1/5" at bounding box center [424, 214] width 534 height 0
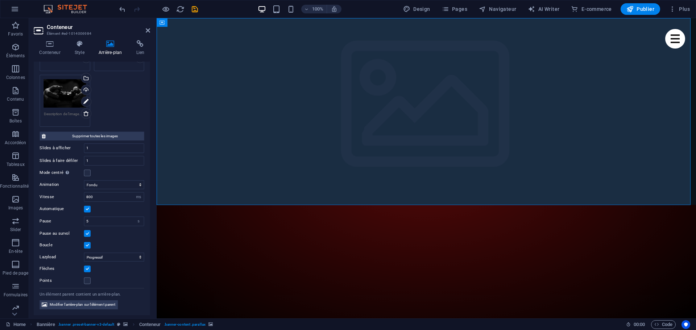
click at [149, 27] on h2 "Conteneur" at bounding box center [98, 27] width 102 height 7
drag, startPoint x: 146, startPoint y: 32, endPoint x: 127, endPoint y: 21, distance: 22.4
click at [146, 32] on icon at bounding box center [147, 31] width 4 height 6
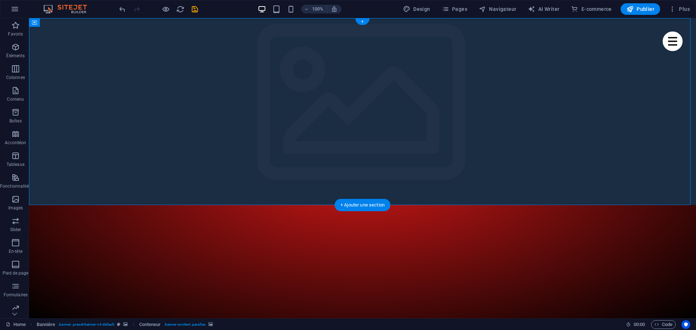
click at [29, 220] on button "button" at bounding box center [29, 220] width 0 height 0
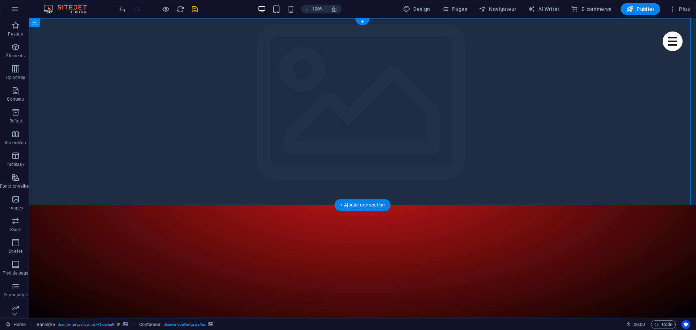
select select "fade"
select select "ms"
select select "s"
select select "progressive"
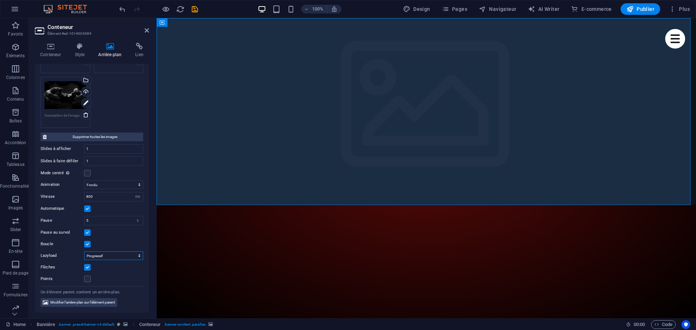
click at [111, 257] on select "Off À la demande Progressif" at bounding box center [113, 256] width 59 height 9
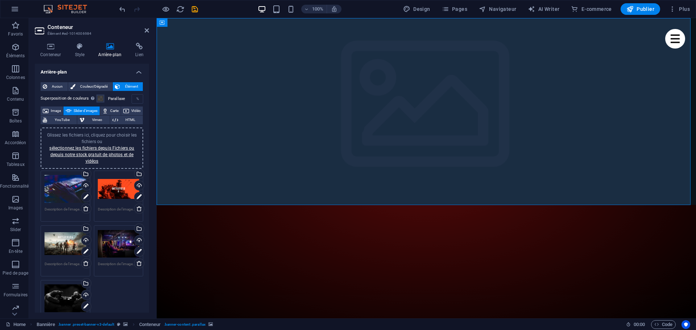
scroll to position [0, 0]
click at [82, 49] on icon at bounding box center [79, 46] width 21 height 7
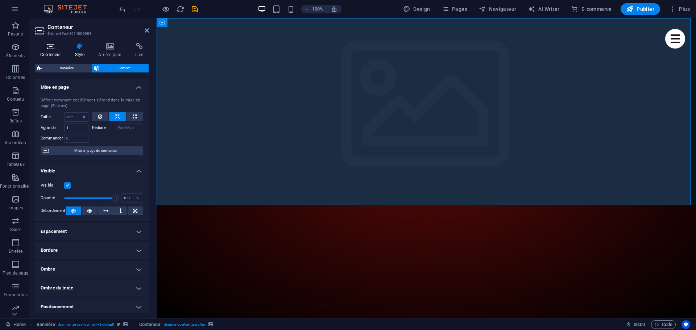
click at [50, 51] on h4 "Conteneur" at bounding box center [52, 50] width 34 height 15
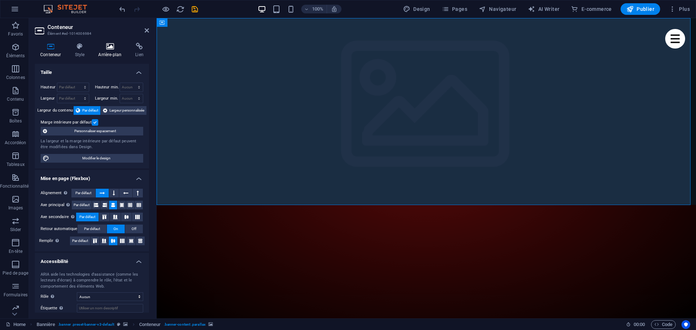
click at [107, 47] on icon at bounding box center [110, 46] width 34 height 7
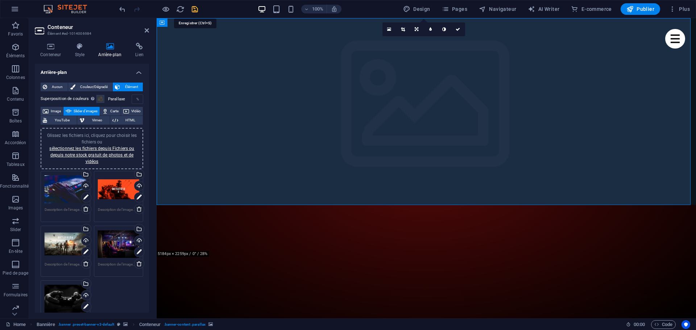
click at [198, 8] on icon "save" at bounding box center [195, 9] width 8 height 8
checkbox input "false"
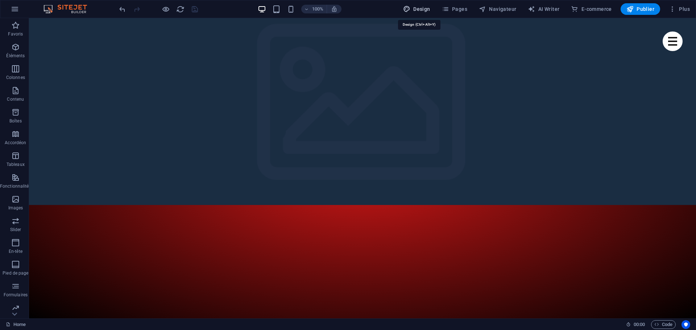
click at [423, 10] on span "Design" at bounding box center [416, 8] width 27 height 7
select select "rem"
select select "ease-in-out"
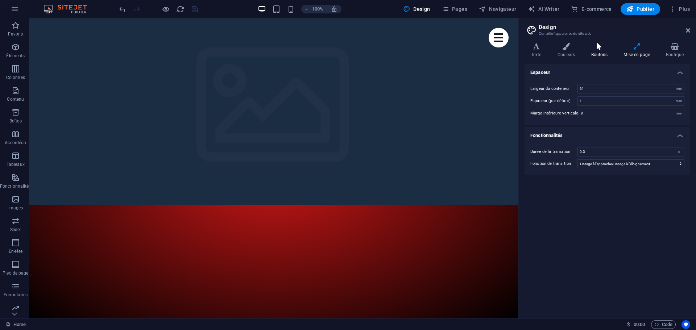
click at [599, 49] on icon at bounding box center [600, 46] width 30 height 7
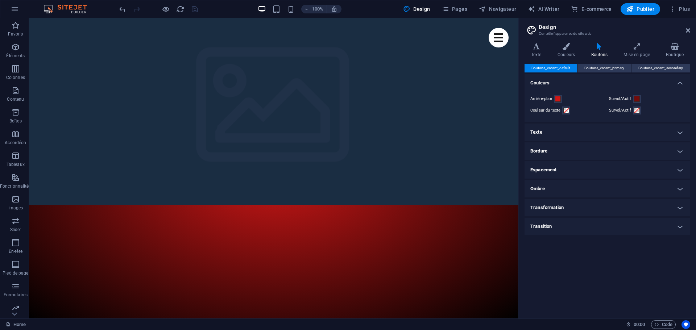
click at [565, 42] on div "Variantes Texte Couleurs Boutons Mise en page Boutique Texte Standard Bold Link…" at bounding box center [607, 178] width 177 height 282
click at [567, 47] on icon at bounding box center [566, 46] width 31 height 7
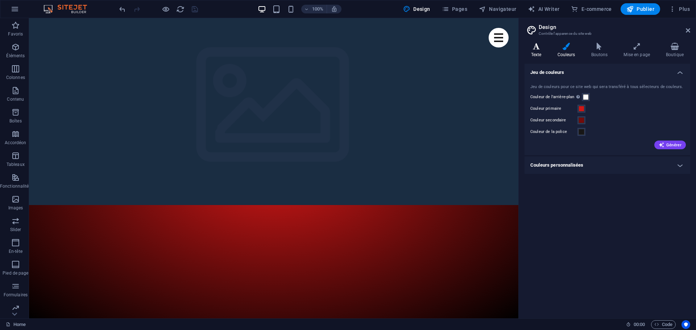
click at [535, 50] on h4 "Texte" at bounding box center [538, 50] width 26 height 15
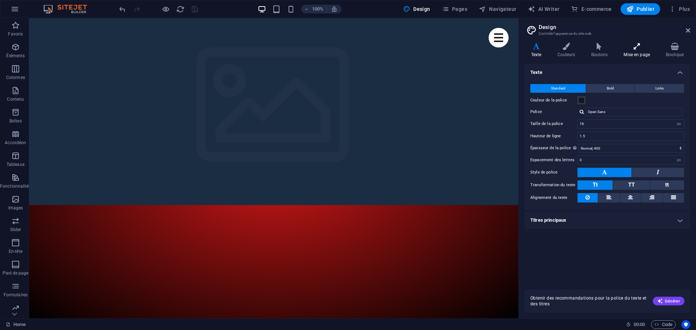
click at [635, 46] on icon at bounding box center [637, 46] width 40 height 7
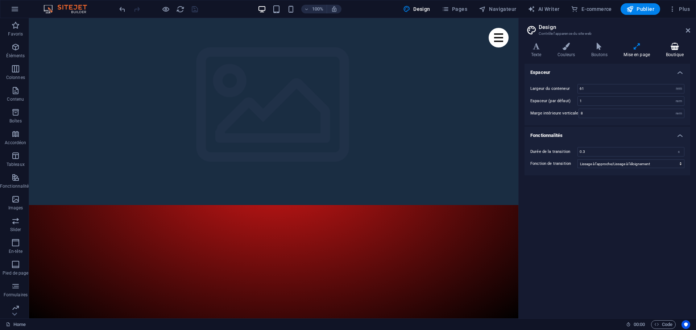
click at [675, 45] on icon at bounding box center [675, 46] width 31 height 7
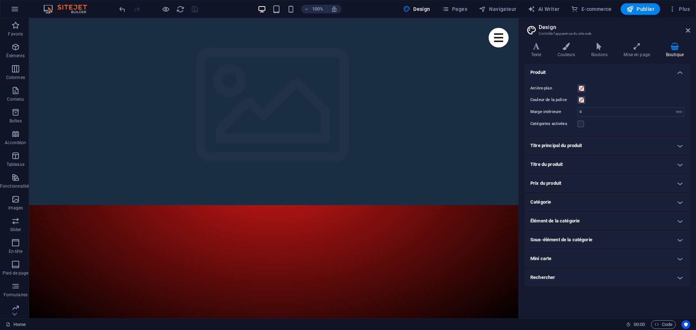
click at [610, 146] on h4 "Titre principal du produit" at bounding box center [608, 145] width 166 height 17
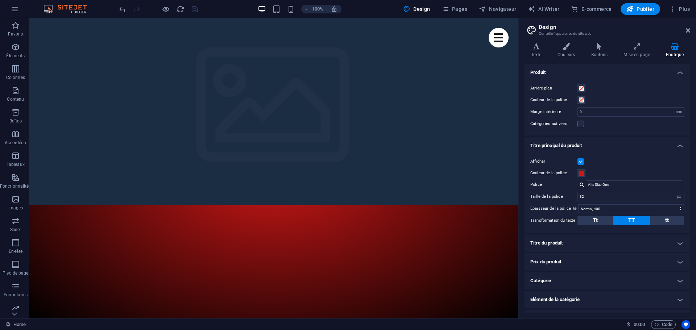
click at [610, 146] on h4 "Titre principal du produit" at bounding box center [608, 143] width 166 height 13
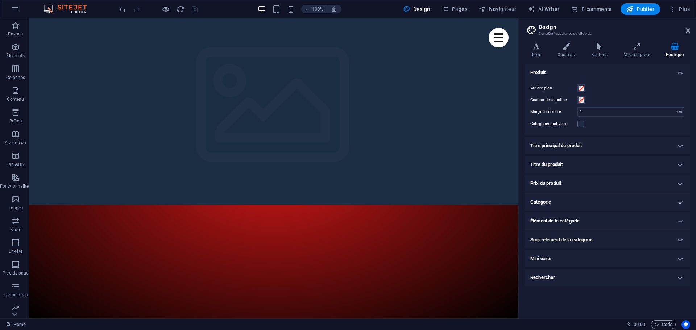
click at [605, 202] on h4 "Catégorie" at bounding box center [608, 202] width 166 height 17
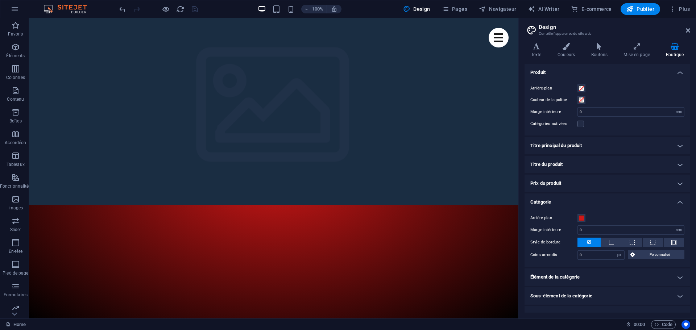
click at [605, 198] on h4 "Catégorie" at bounding box center [608, 200] width 166 height 13
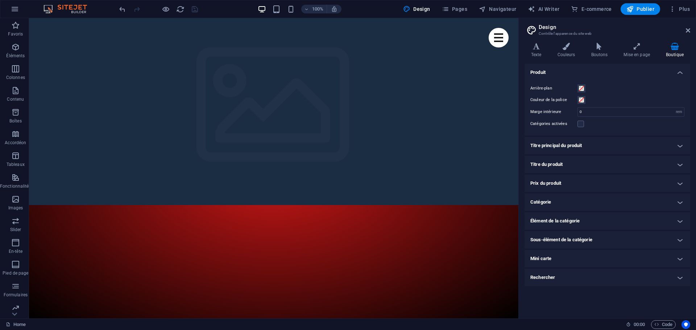
click at [586, 182] on h4 "Prix du produit" at bounding box center [608, 183] width 166 height 17
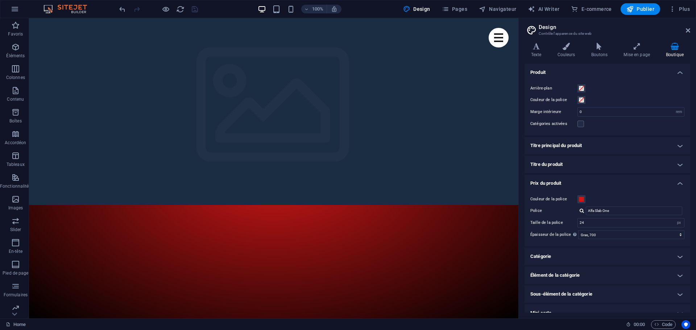
click at [586, 182] on h4 "Prix du produit" at bounding box center [608, 181] width 166 height 13
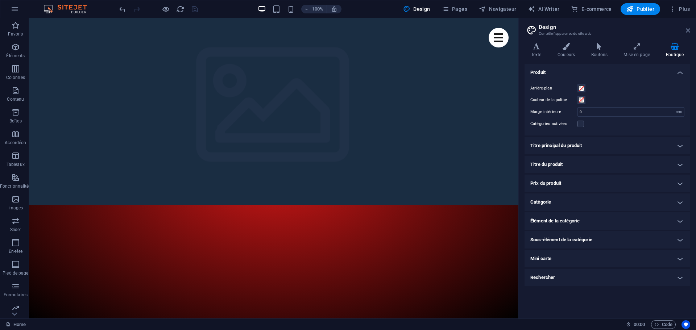
click at [687, 29] on icon at bounding box center [688, 31] width 4 height 6
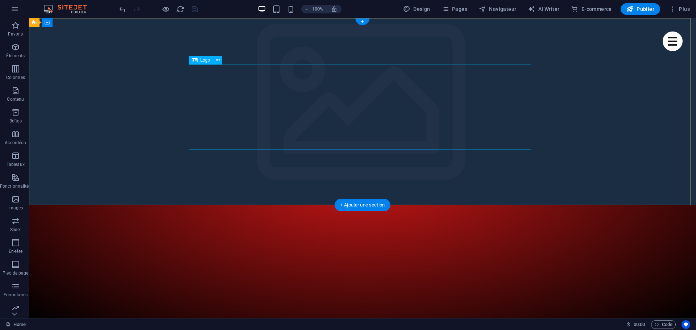
click at [195, 61] on icon at bounding box center [195, 60] width 6 height 9
click at [219, 60] on icon at bounding box center [218, 61] width 4 height 8
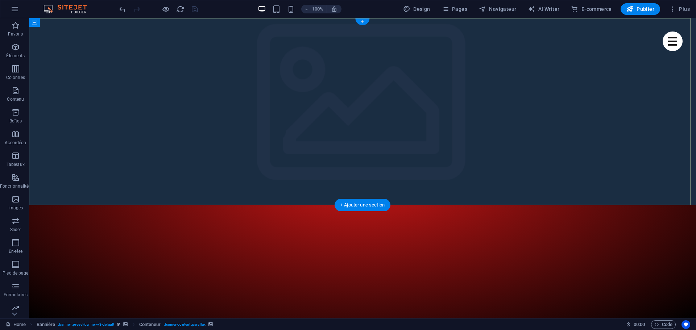
click at [363, 21] on div "+" at bounding box center [362, 21] width 14 height 7
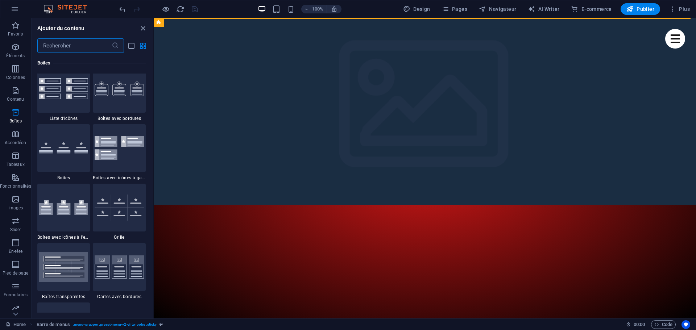
scroll to position [1812, 0]
